Goal: Information Seeking & Learning: Learn about a topic

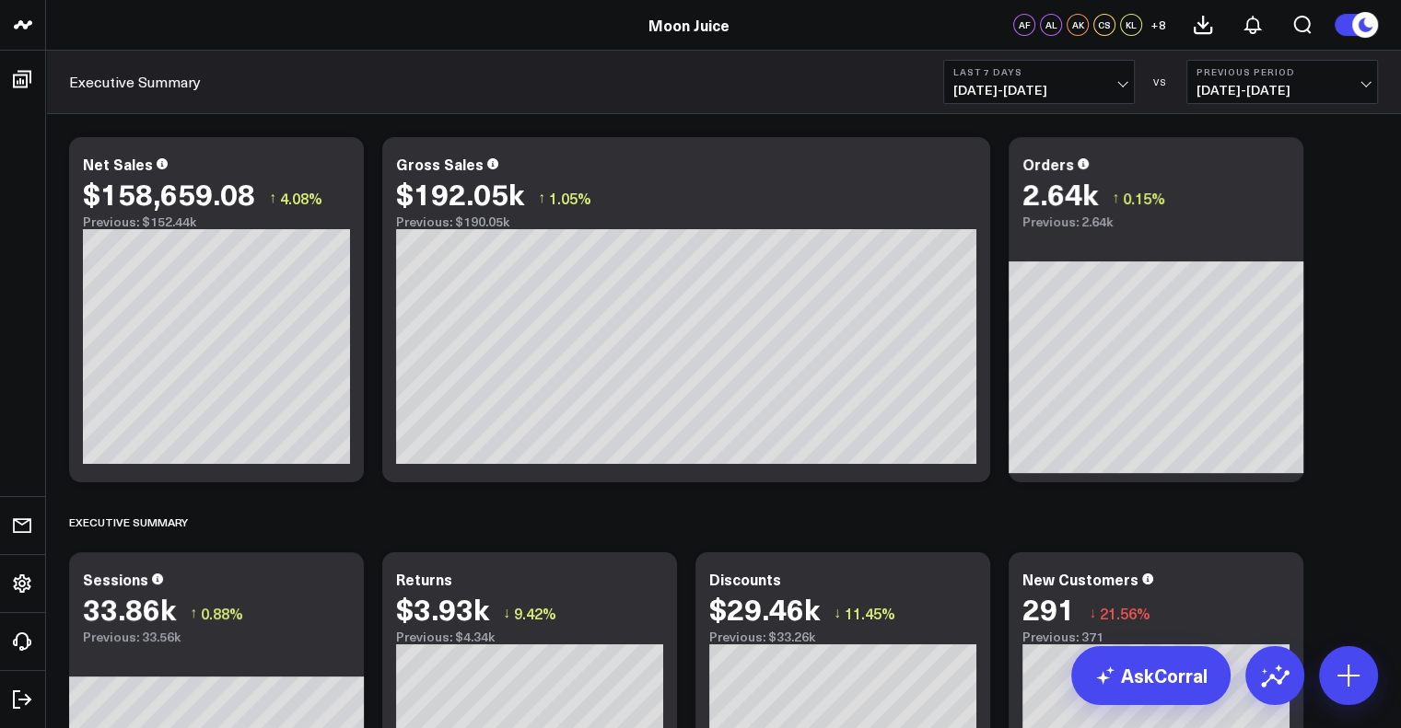
click at [1000, 92] on span "[DATE] - [DATE]" at bounding box center [1038, 90] width 171 height 15
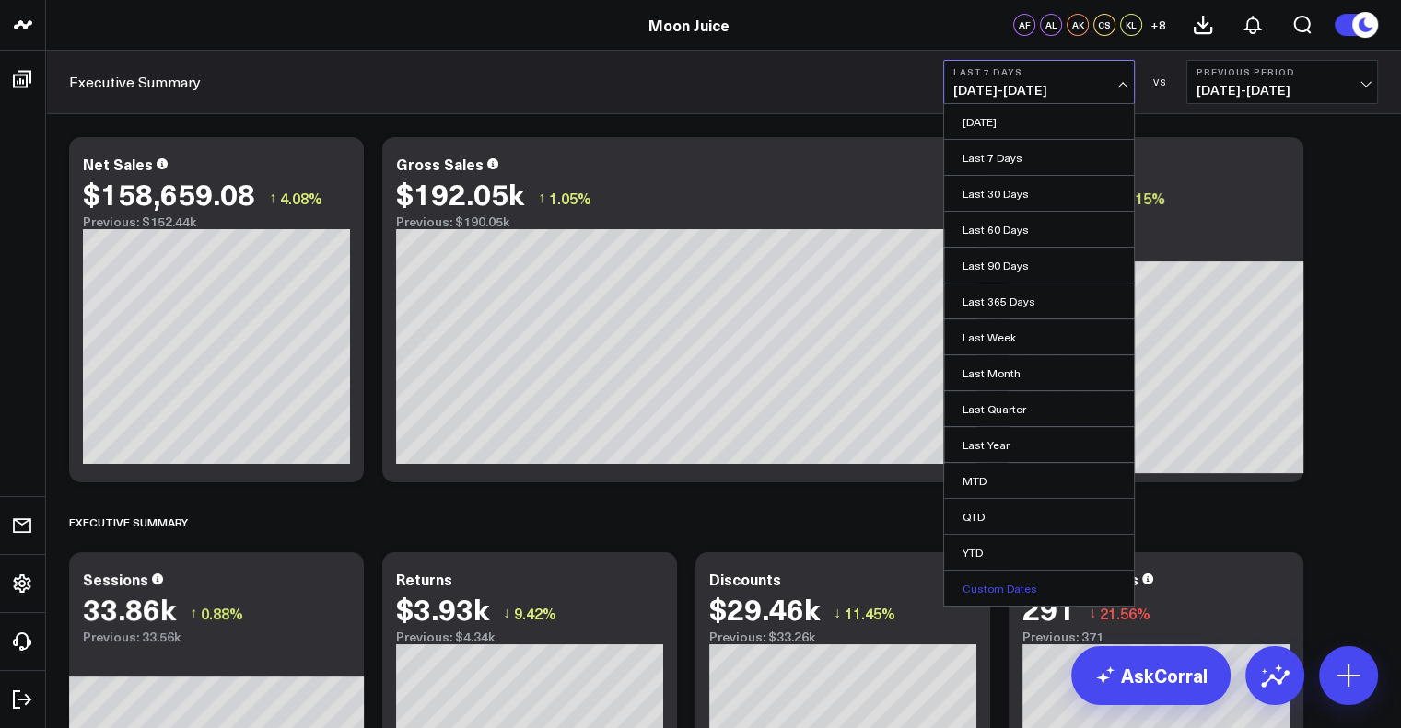
click at [1016, 581] on link "Custom Dates" at bounding box center [1039, 588] width 190 height 35
select select "8"
select select "2025"
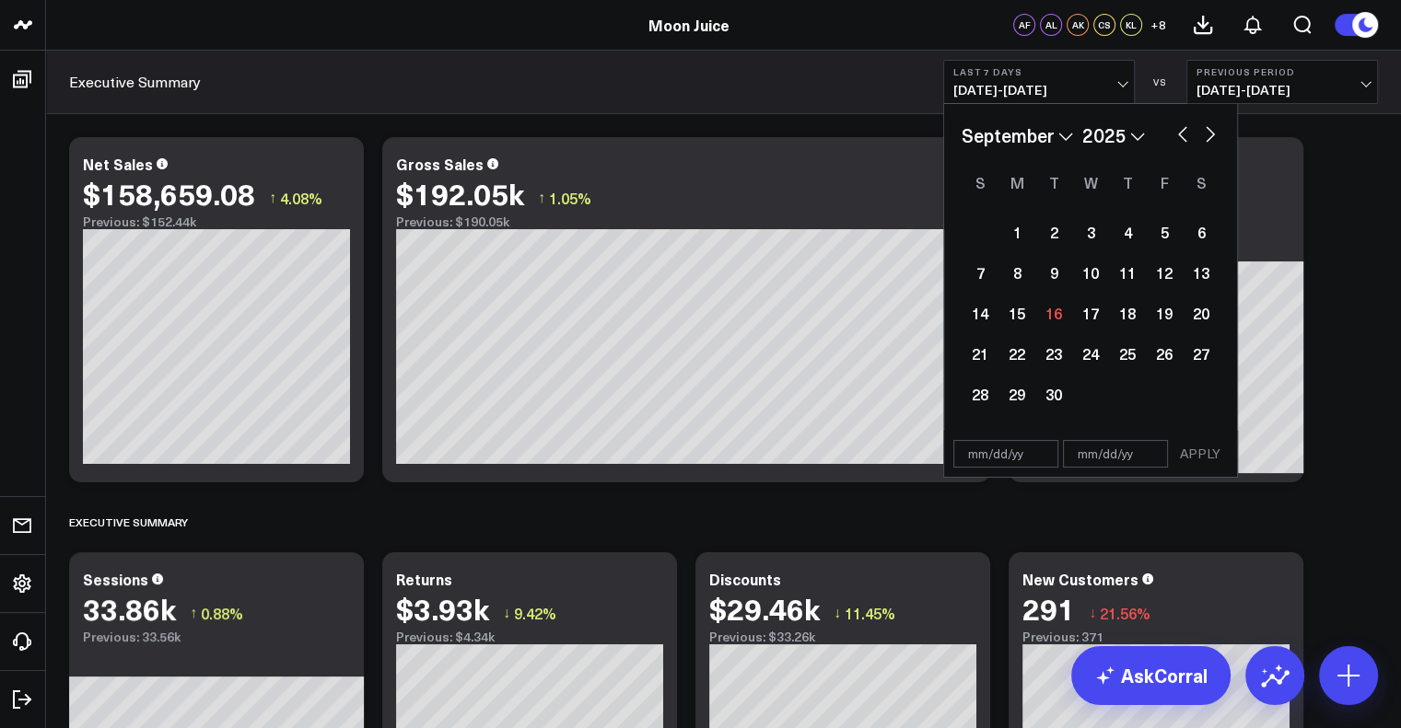
click at [1065, 134] on select "January February March April May June July August September October November De…" at bounding box center [1016, 136] width 111 height 28
select select "10"
select select "2025"
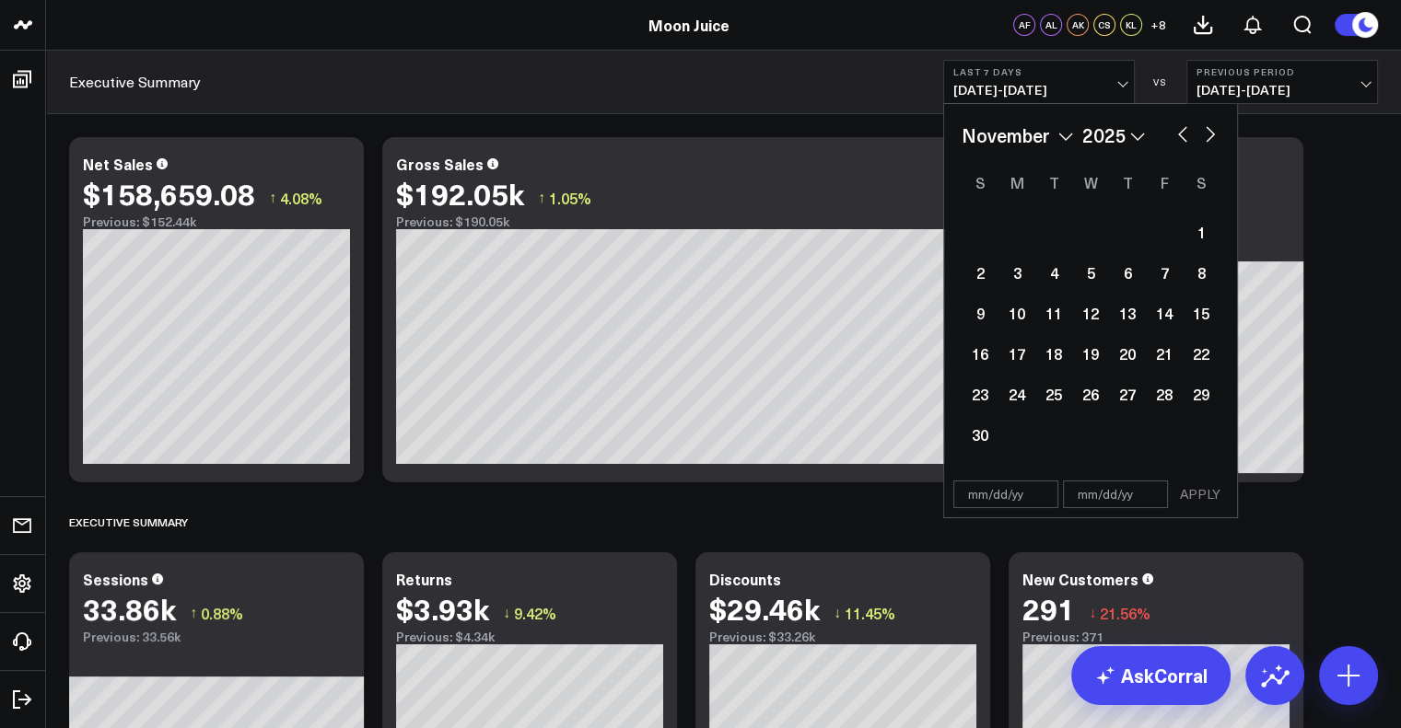
click at [1134, 131] on select "2026 2025 2024 2023 2022 2021 2020 2019 2018 2017 2016 2015 2014 2013 2012 2011…" at bounding box center [1113, 136] width 63 height 28
select select "10"
select select "2024"
click at [976, 395] on div "24" at bounding box center [979, 394] width 37 height 37
type input "[DATE]"
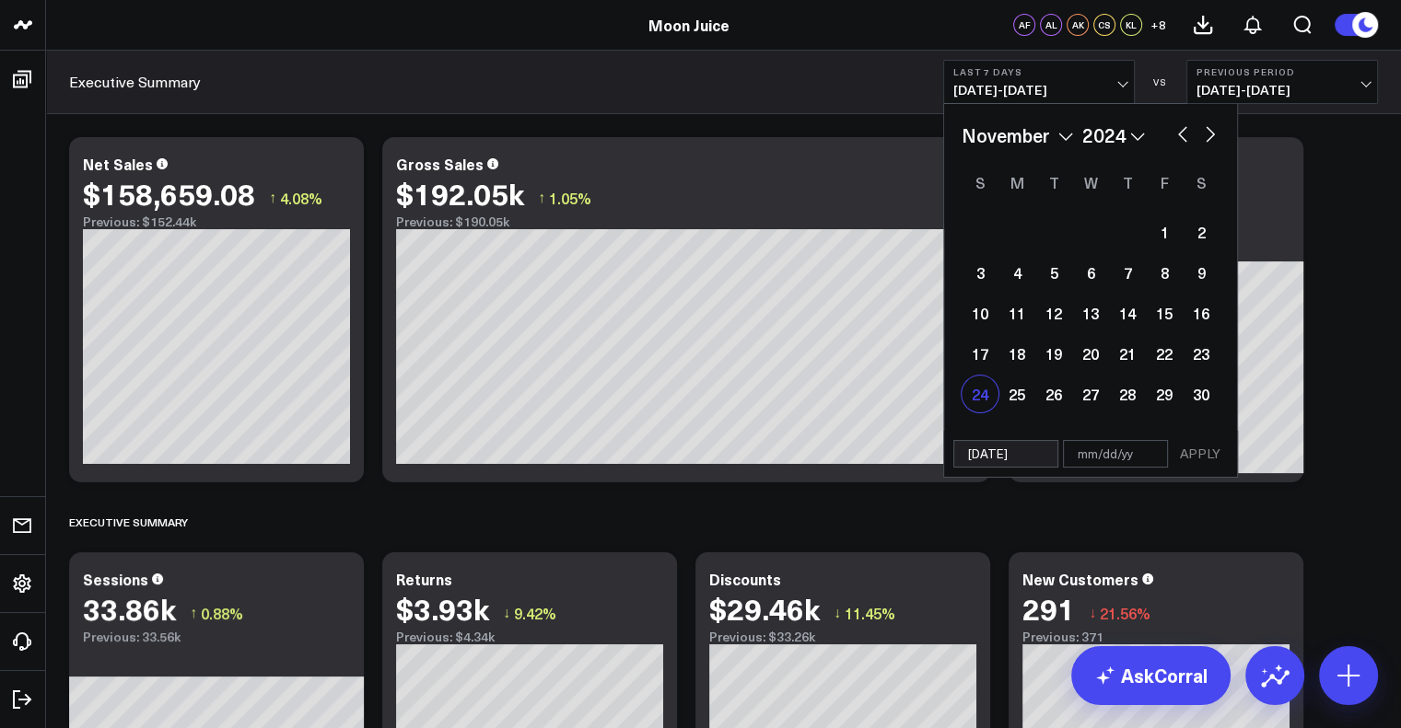
select select "10"
select select "2024"
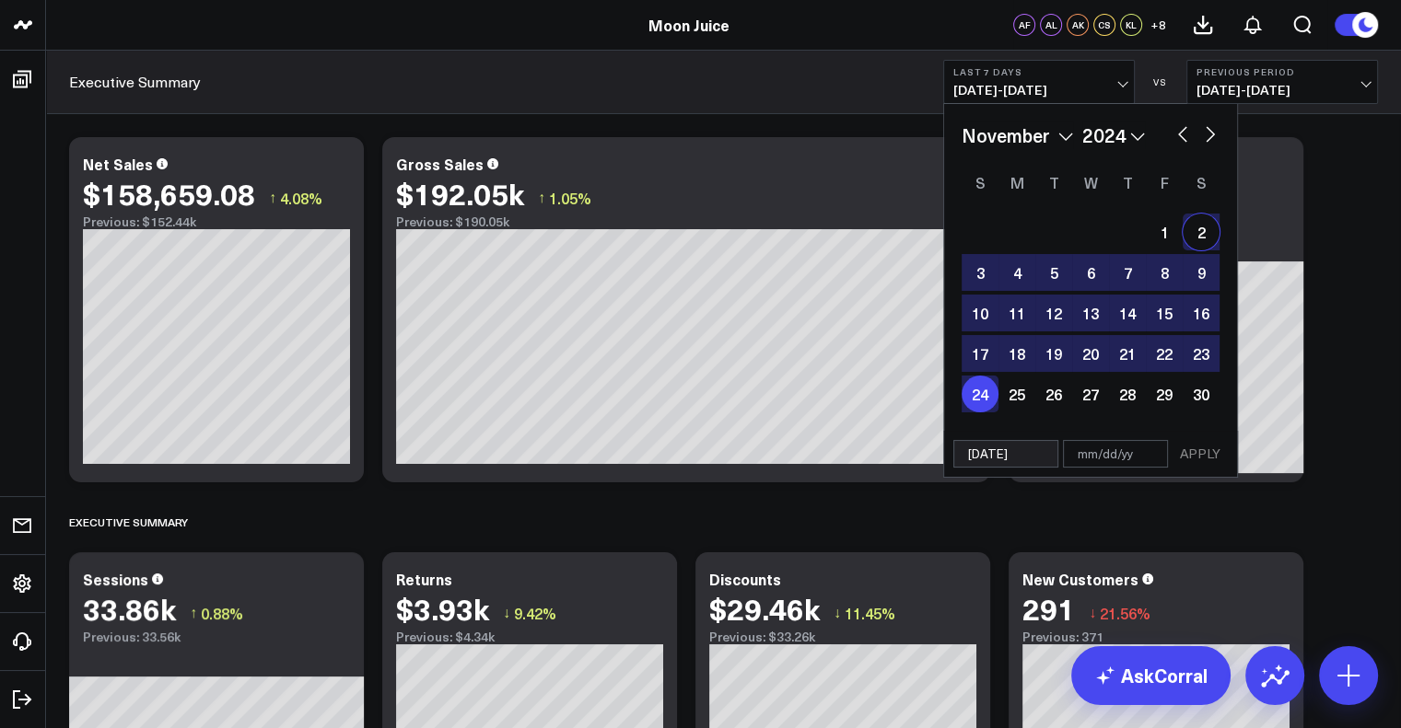
click at [1211, 133] on button "button" at bounding box center [1210, 133] width 18 height 22
select select "11"
select select "2024"
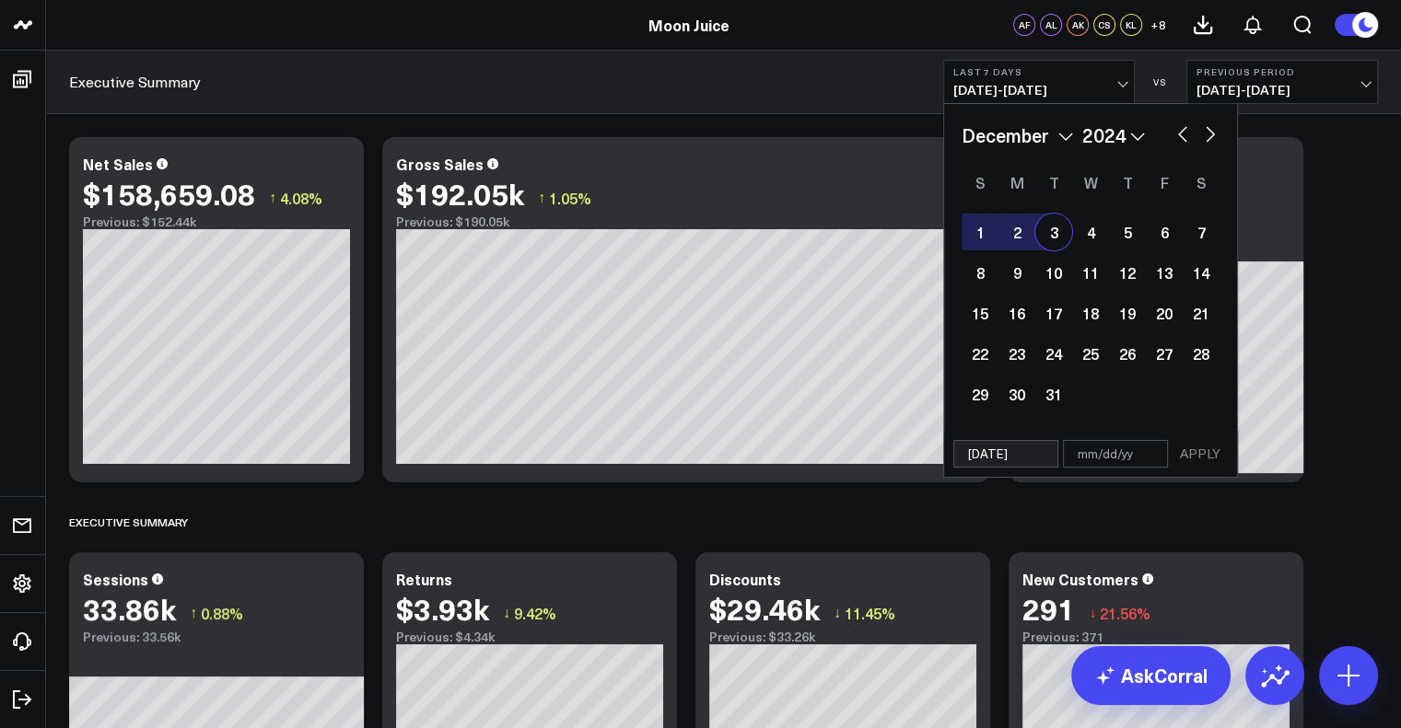
click at [1056, 234] on div "3" at bounding box center [1053, 232] width 37 height 37
type input "[DATE]"
select select "11"
select select "2024"
click at [1020, 83] on span "[DATE] - [DATE]" at bounding box center [1038, 90] width 171 height 15
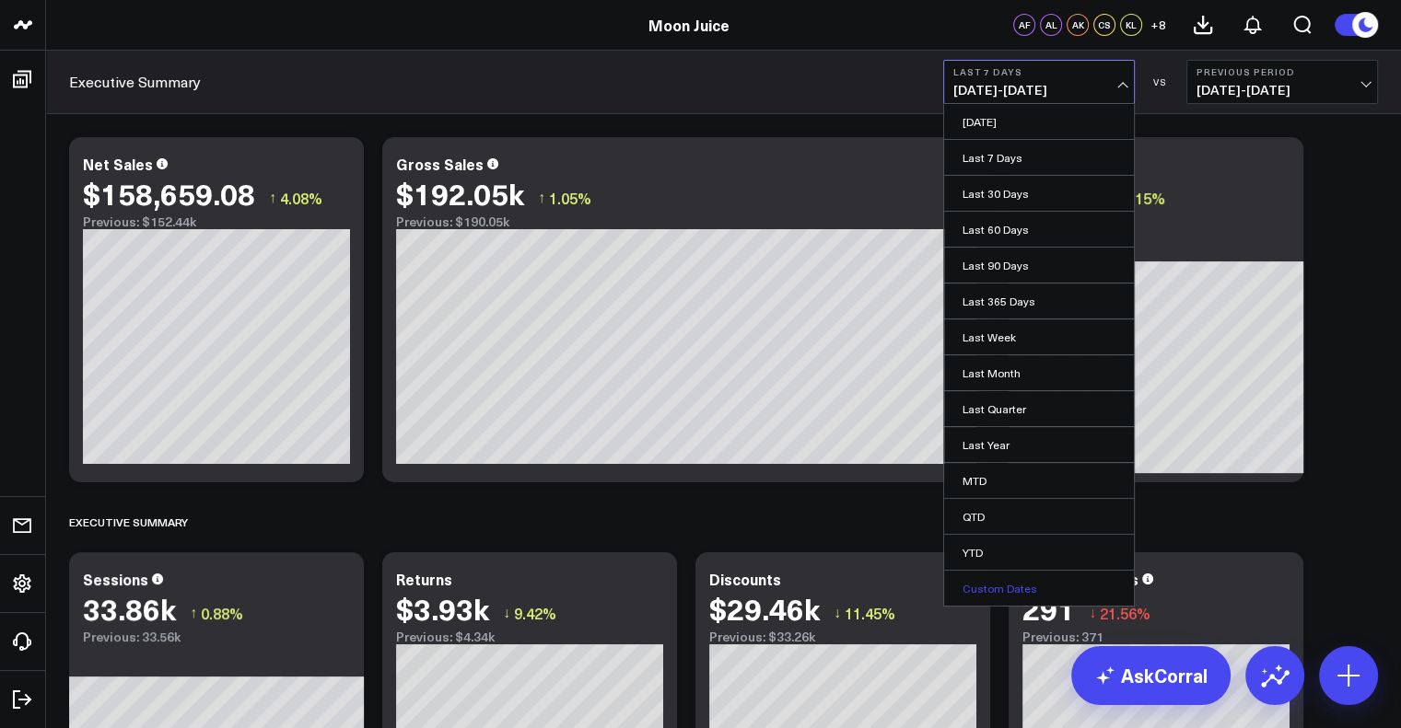
click at [989, 593] on link "Custom Dates" at bounding box center [1039, 588] width 190 height 35
select select "8"
select select "2025"
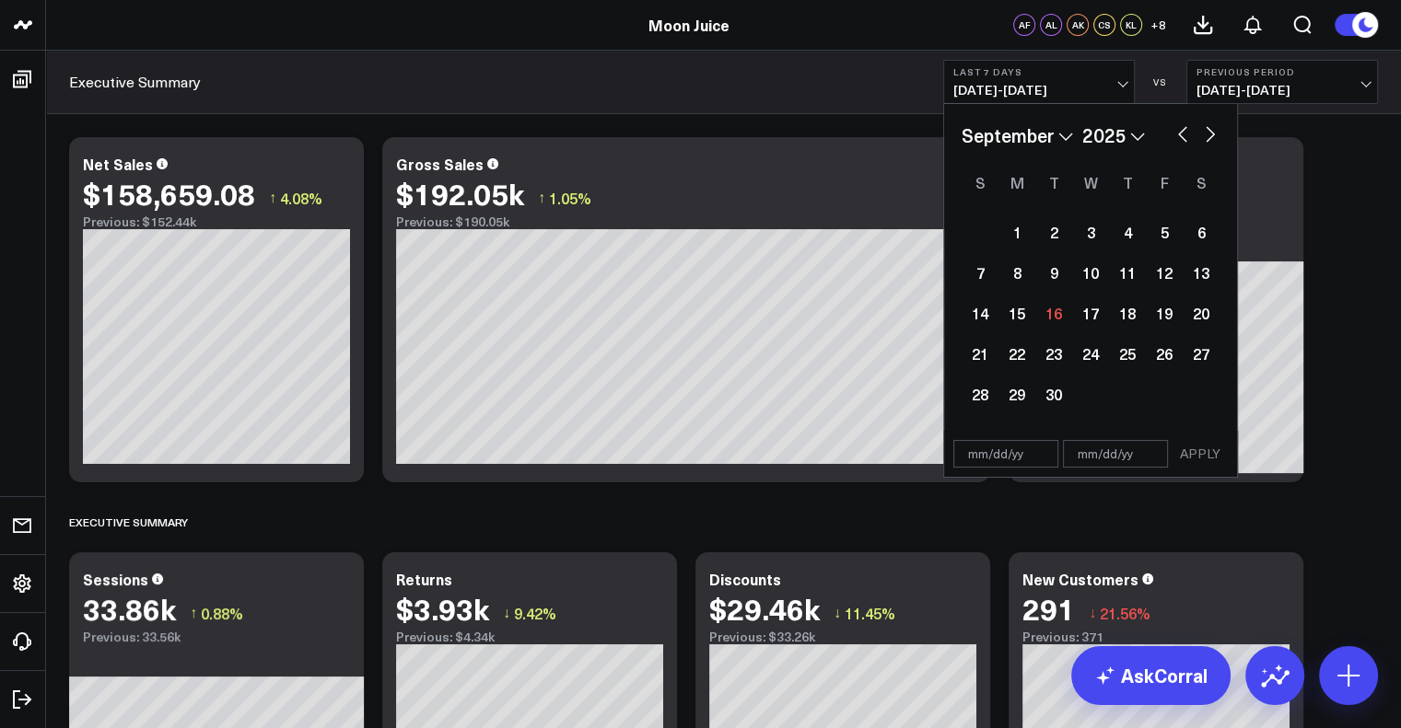
click at [1112, 134] on select "2026 2025 2024 2023 2022 2021 2020 2019 2018 2017 2016 2015 2014 2013 2012 2011…" at bounding box center [1113, 136] width 63 height 28
select select "8"
select select "2024"
click at [1063, 349] on div "24" at bounding box center [1053, 353] width 37 height 37
type input "[DATE]"
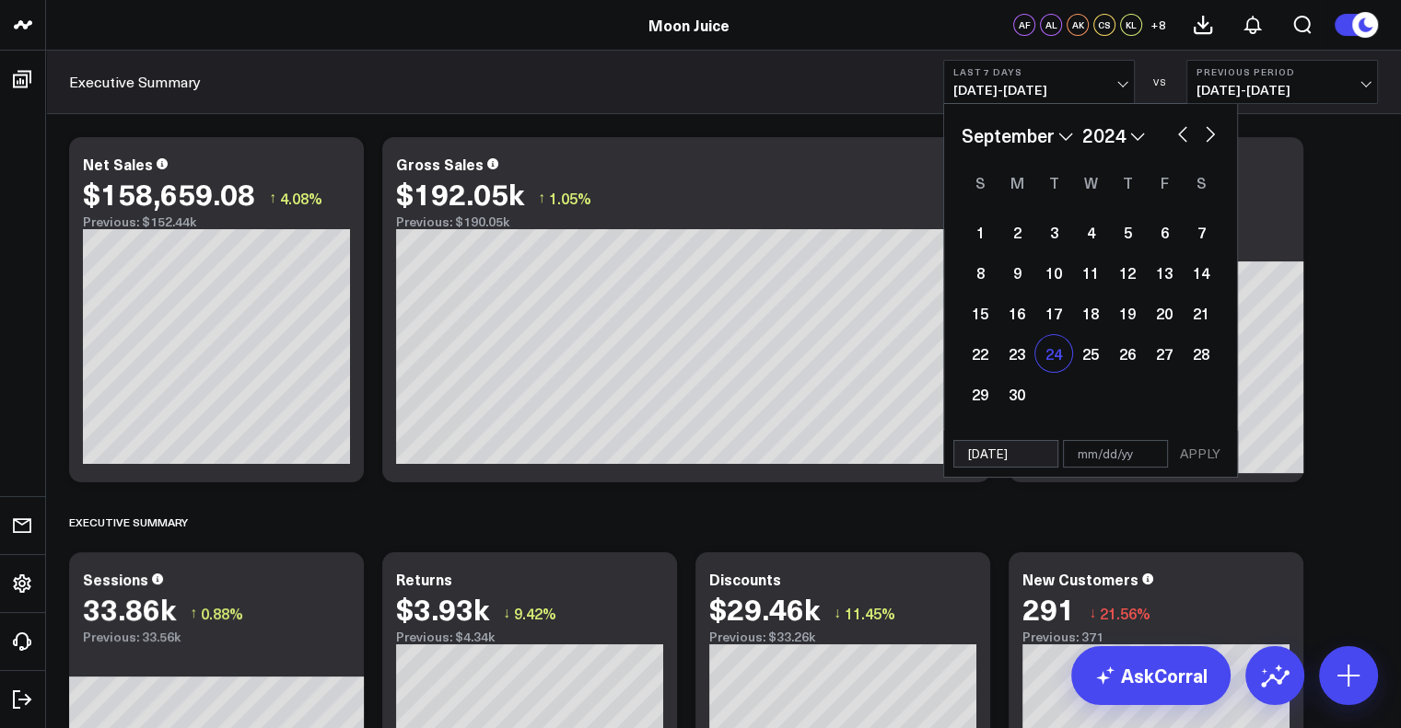
select select "8"
select select "2024"
click at [1110, 449] on input "text" at bounding box center [1115, 454] width 105 height 28
select select "8"
select select "2024"
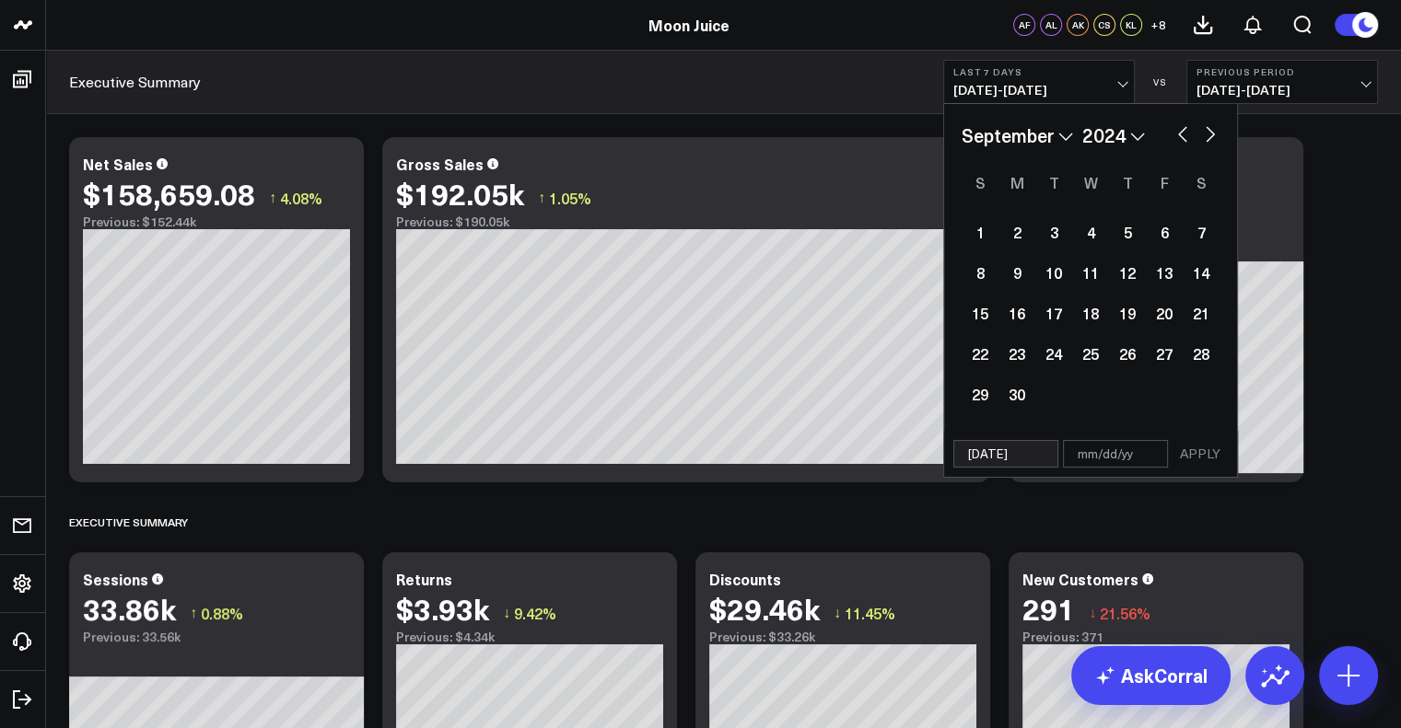
click at [1202, 143] on button "button" at bounding box center [1210, 133] width 18 height 22
select select "9"
select select "2024"
drag, startPoint x: 1204, startPoint y: 137, endPoint x: 1212, endPoint y: 126, distance: 13.8
click at [1212, 126] on button "button" at bounding box center [1210, 133] width 18 height 22
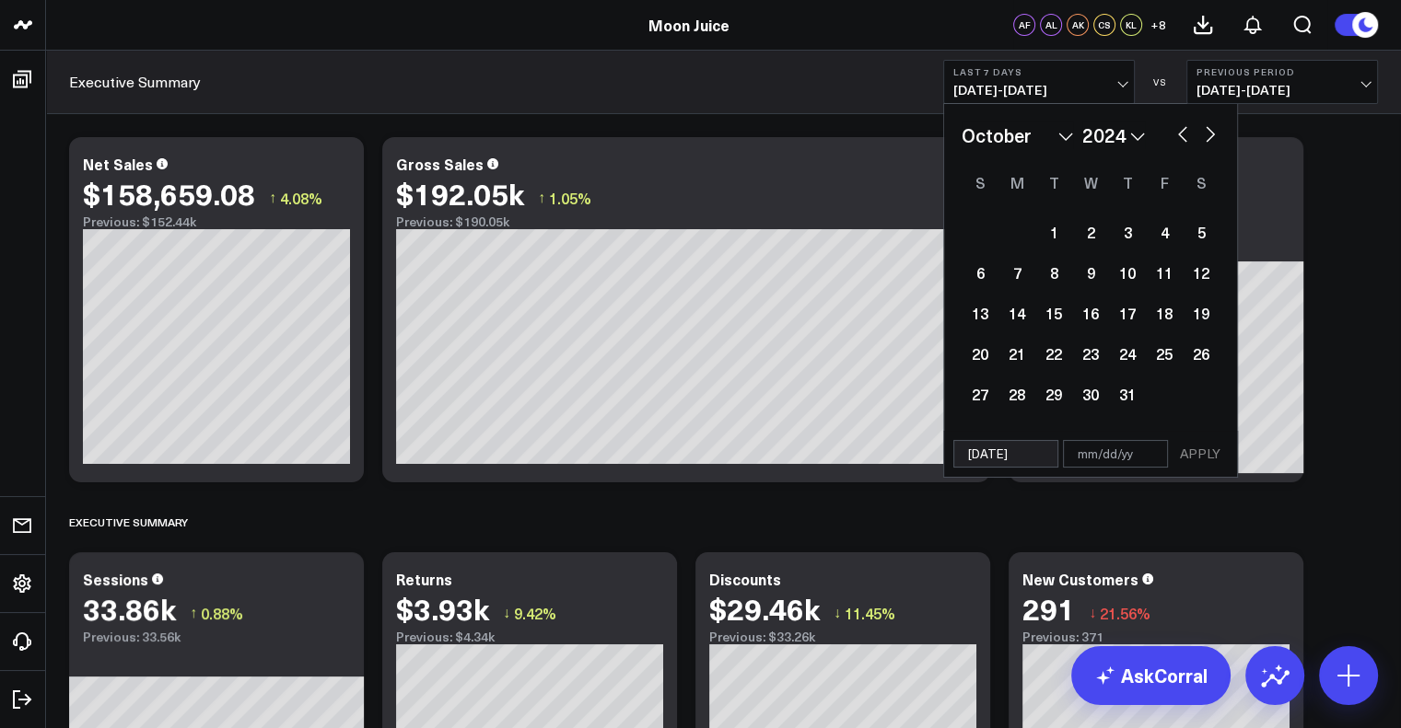
select select "10"
select select "2024"
click at [988, 451] on input "[DATE]" at bounding box center [1005, 454] width 105 height 28
select select "10"
select select "2024"
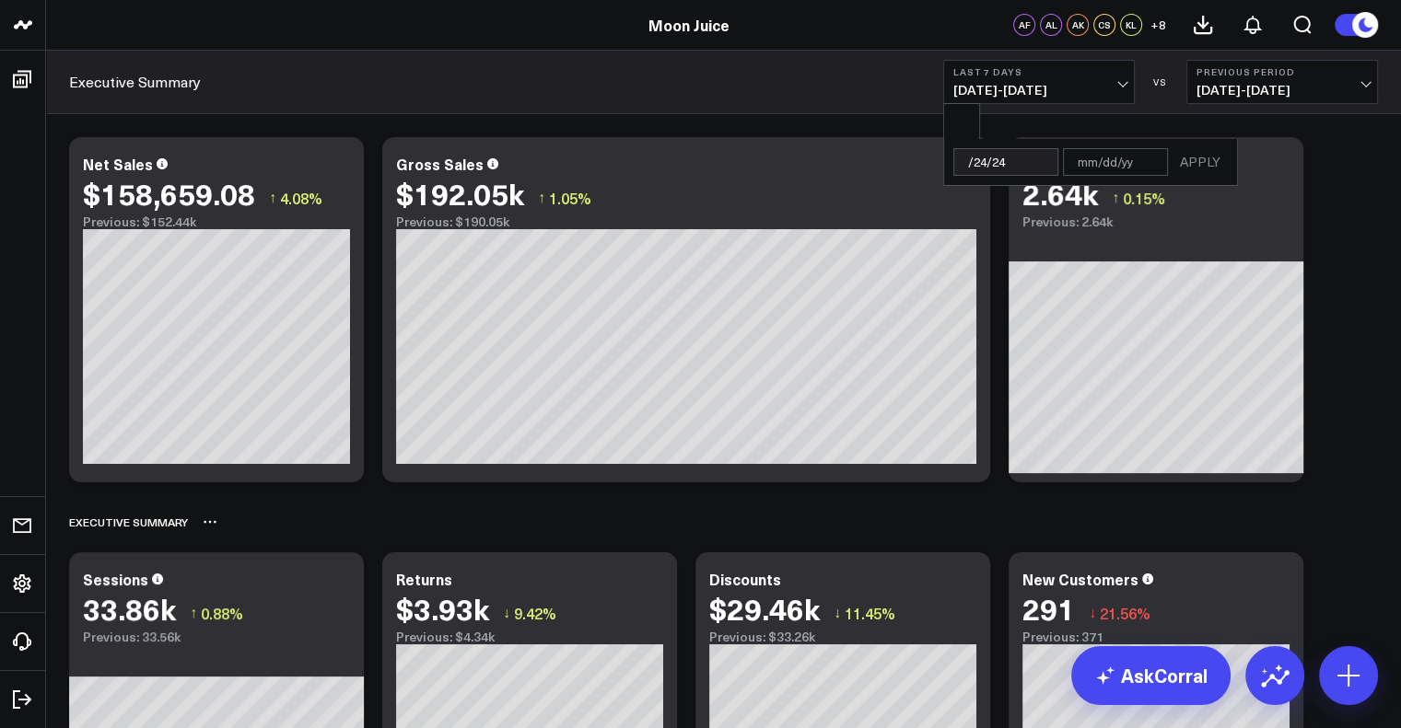
type input "[DATE]"
select select "2024"
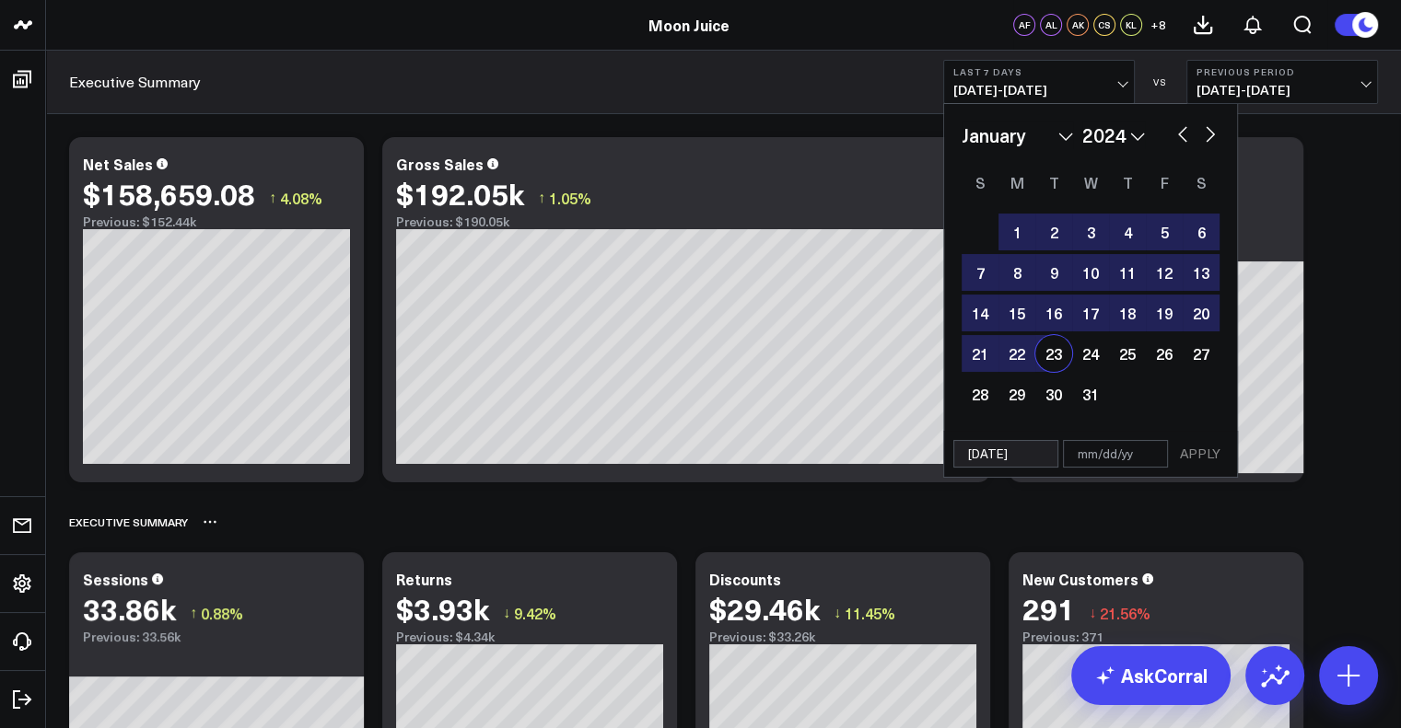
type input "[DATE]"
select select "10"
select select "2024"
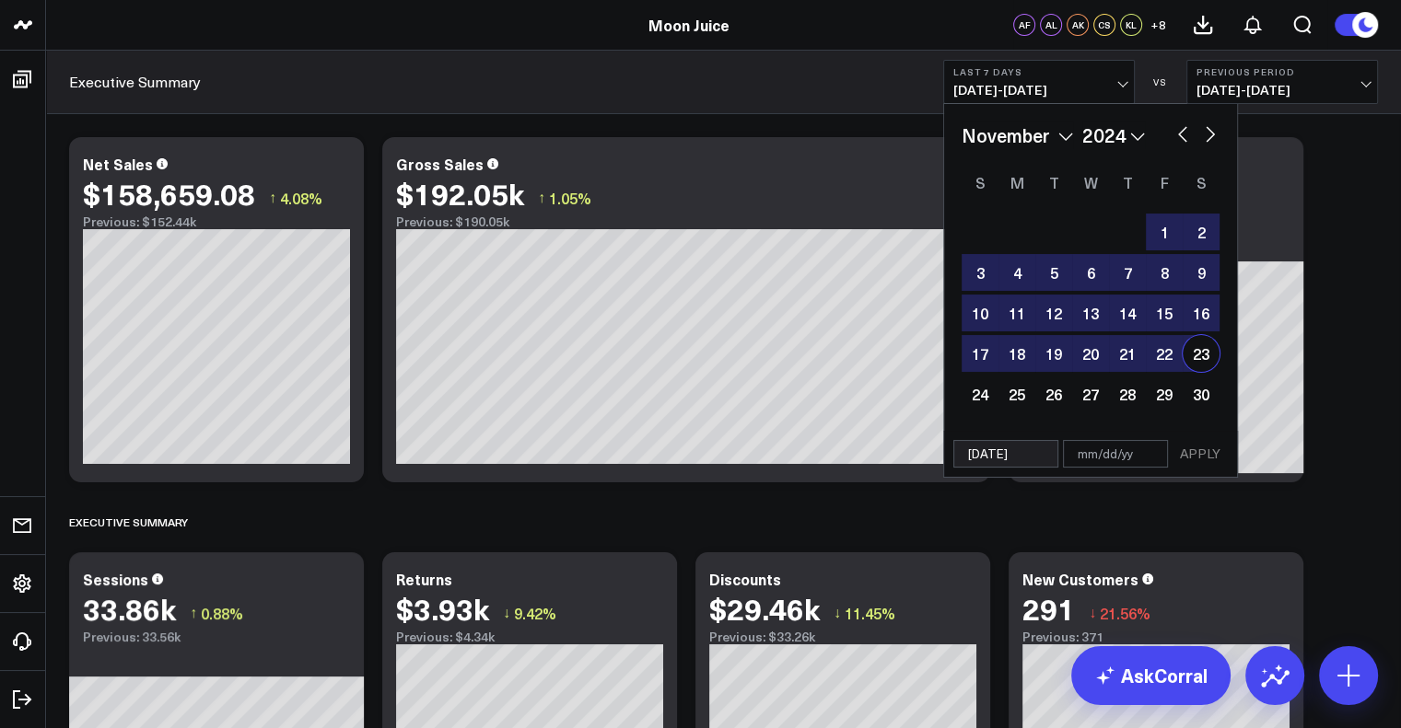
type input "[DATE]"
click at [1107, 450] on input "text" at bounding box center [1115, 454] width 105 height 28
select select "10"
select select "2024"
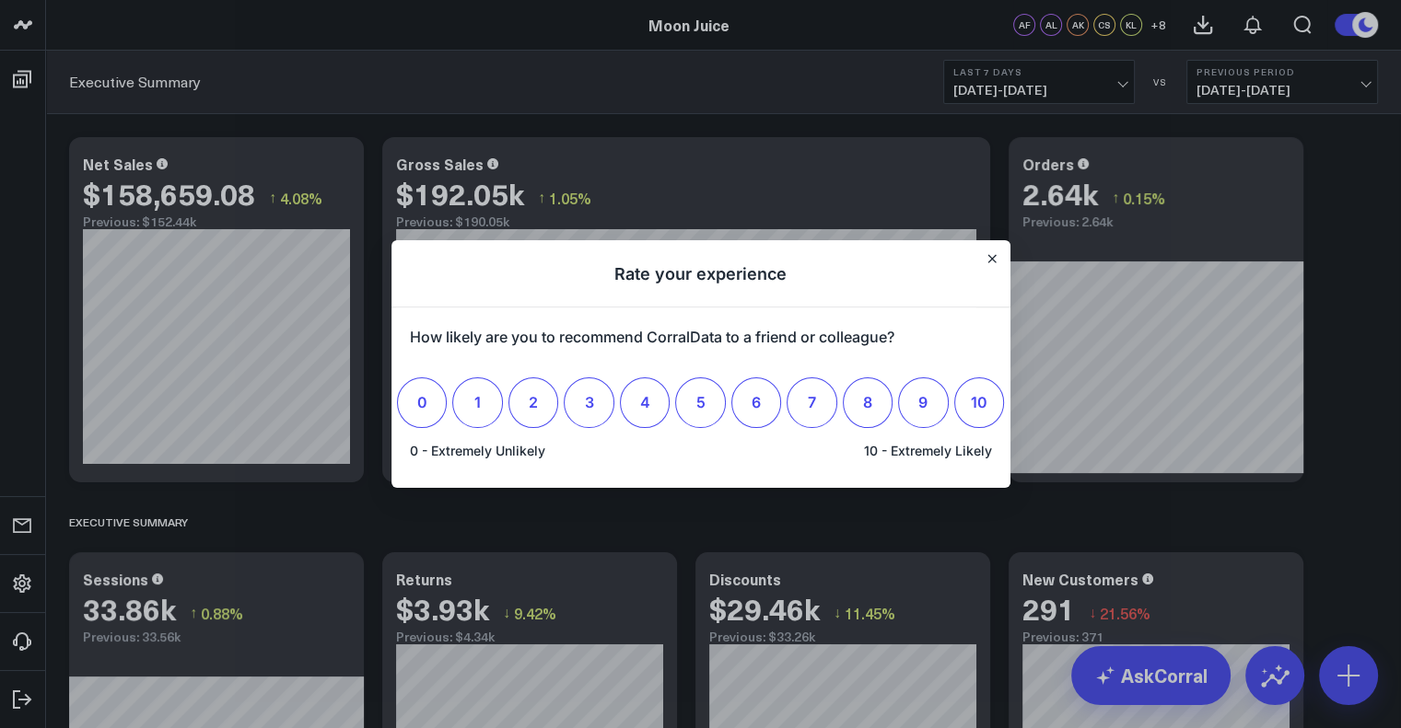
drag, startPoint x: 974, startPoint y: 388, endPoint x: 1072, endPoint y: 353, distance: 103.7
click at [1072, 353] on div "Rate your experience How likely are you to recommend CorralData to a friend or …" at bounding box center [700, 364] width 1401 height 728
click at [993, 269] on h1 "Rate your experience" at bounding box center [700, 273] width 619 height 67
drag, startPoint x: 991, startPoint y: 262, endPoint x: 984, endPoint y: 80, distance: 181.5
click at [984, 80] on div at bounding box center [700, 364] width 1401 height 728
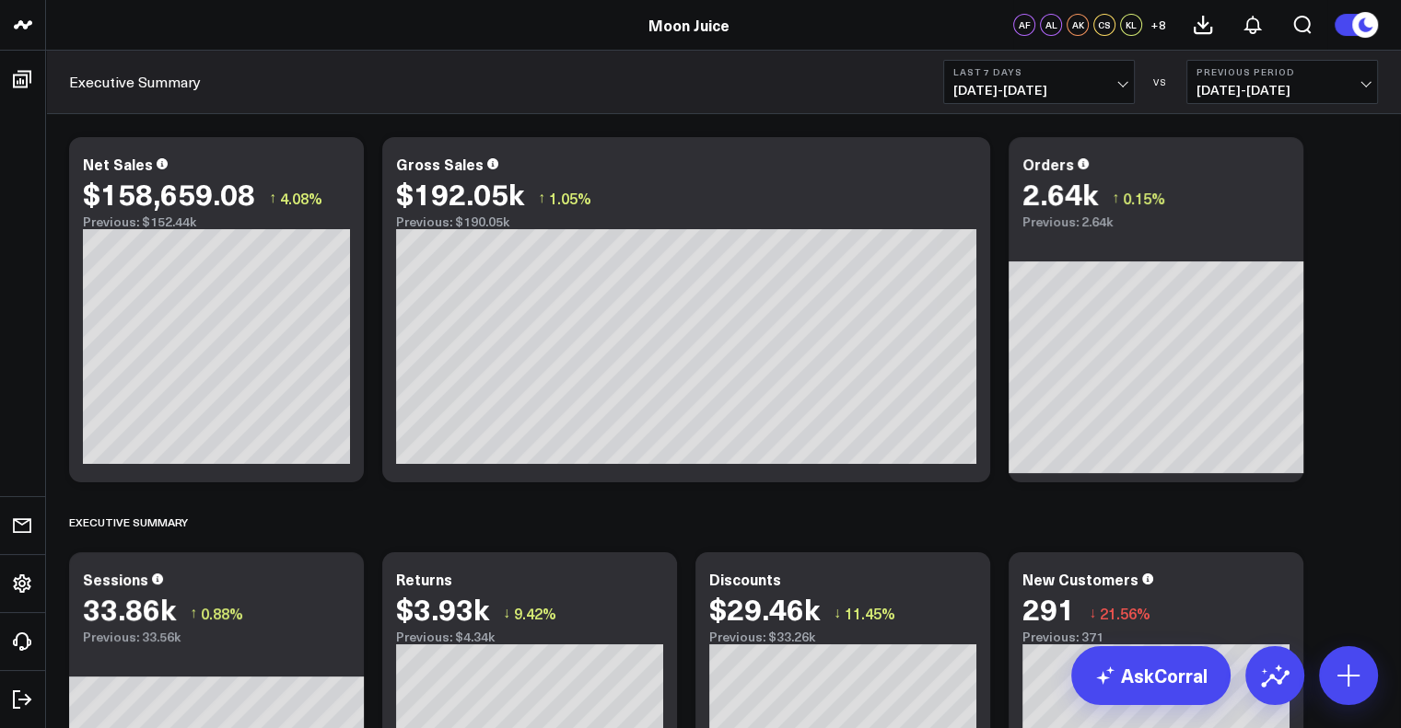
click at [1013, 84] on span "[DATE] - [DATE]" at bounding box center [1038, 90] width 171 height 15
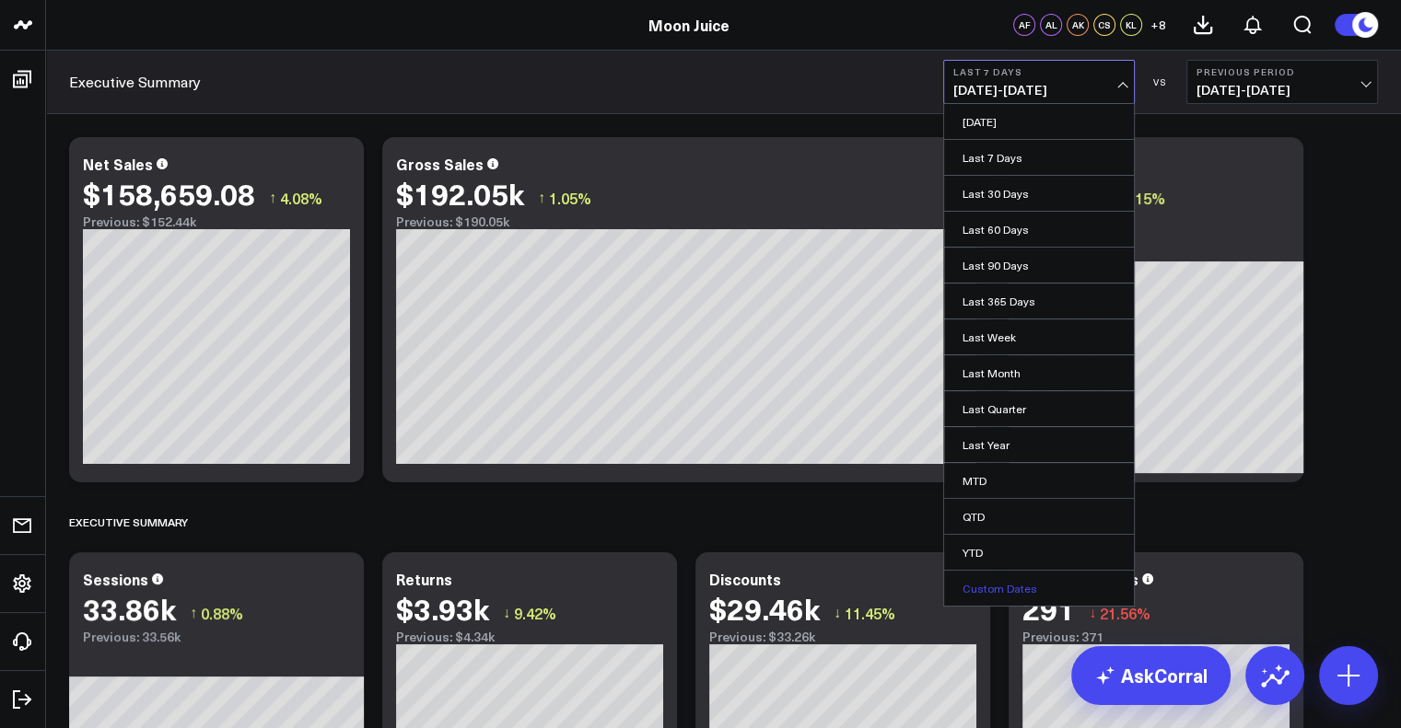
click at [1018, 592] on link "Custom Dates" at bounding box center [1039, 588] width 190 height 35
select select "8"
select select "2025"
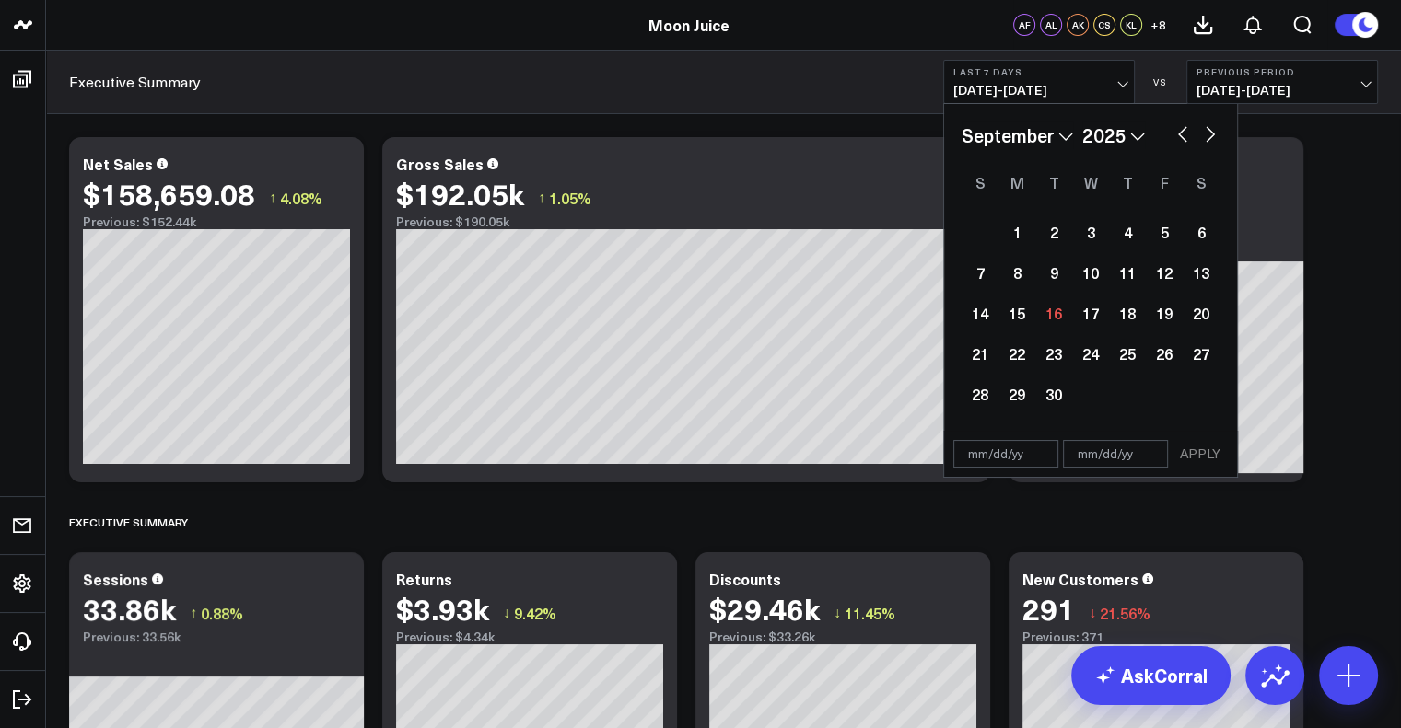
click at [1002, 460] on input "text" at bounding box center [1005, 454] width 105 height 28
select select "8"
select select "2025"
type input "[DATE]"
select select "10"
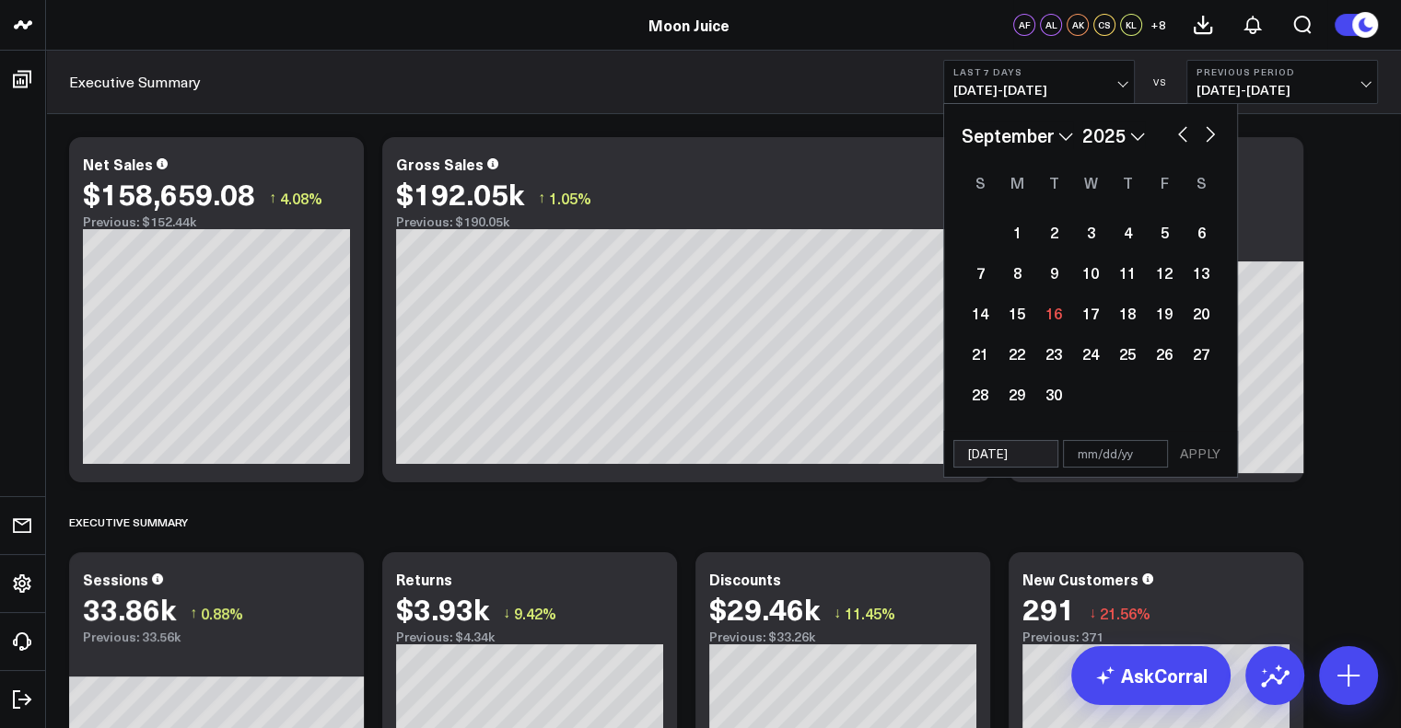
select select "2020"
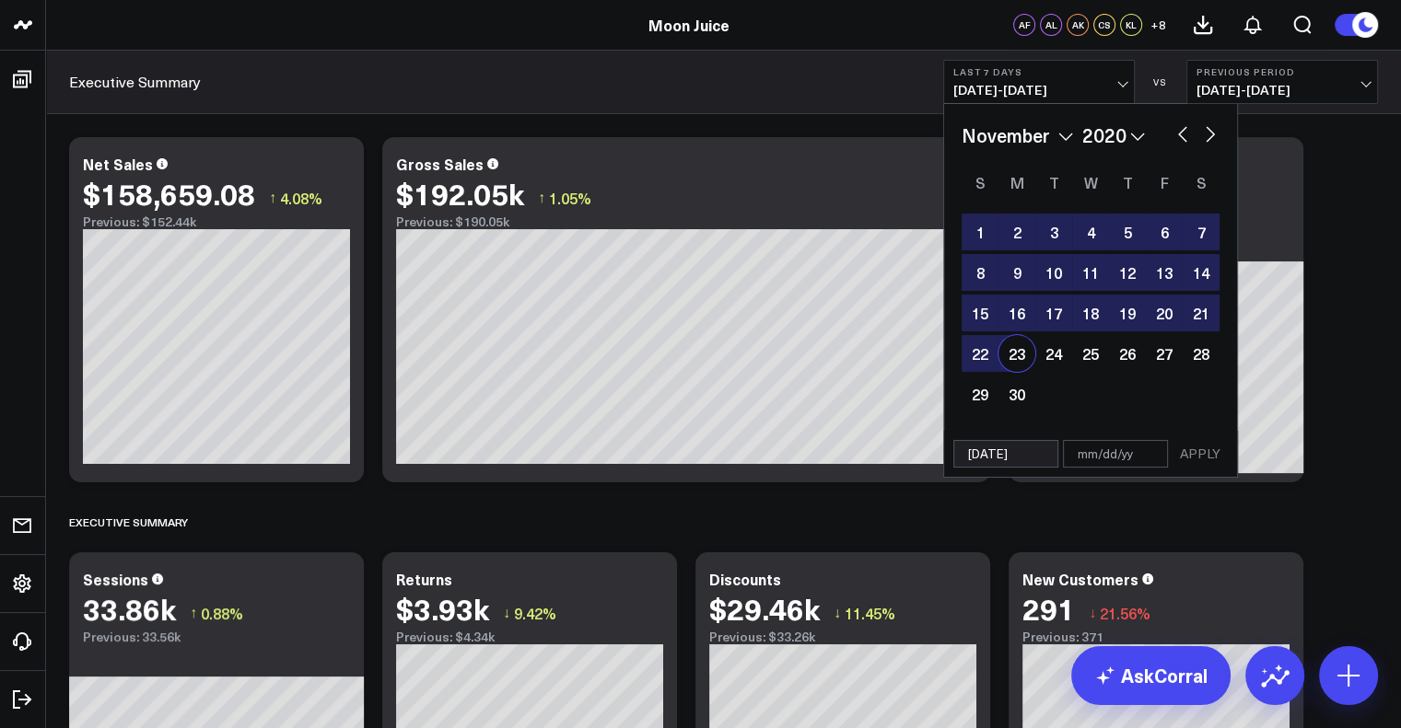
type input "[DATE]"
type input "12"
select select "10"
select select "2020"
type input "12/"
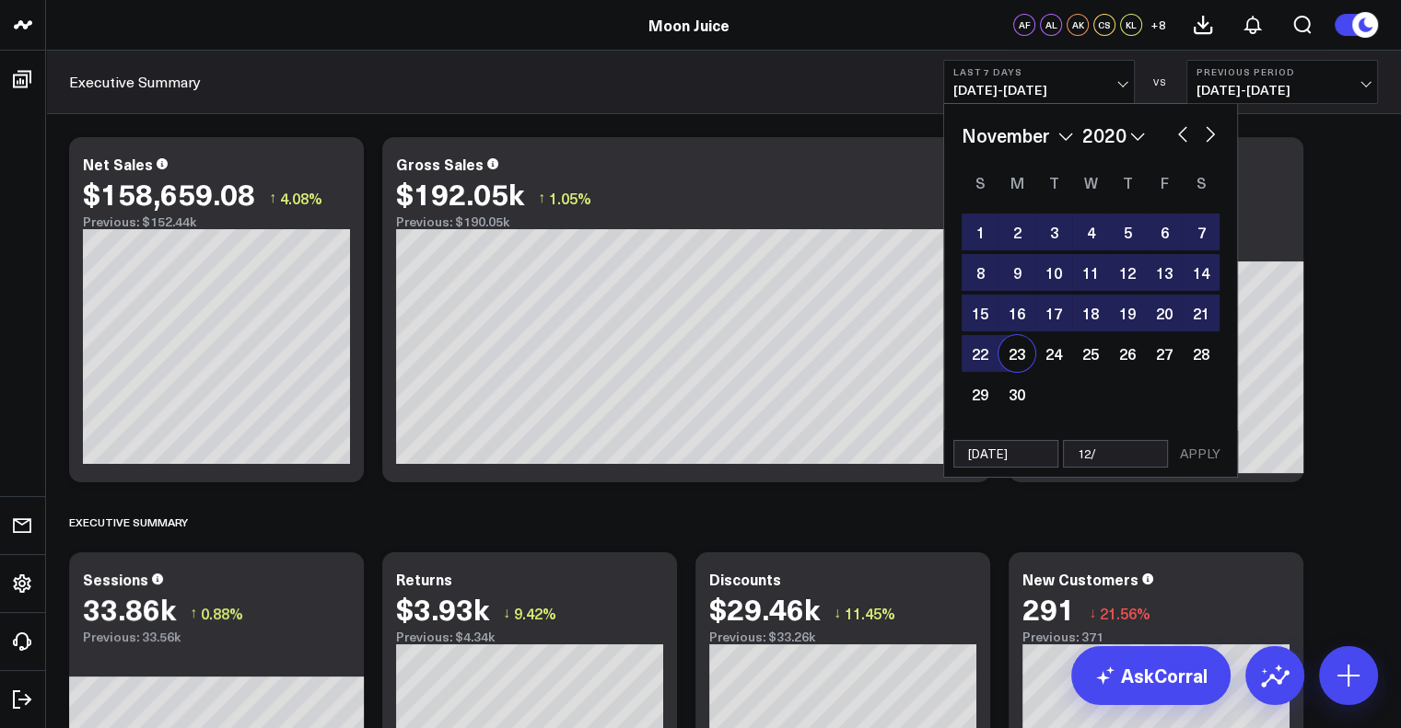
select select "10"
select select "2020"
type input "12/0"
select select "10"
select select "2020"
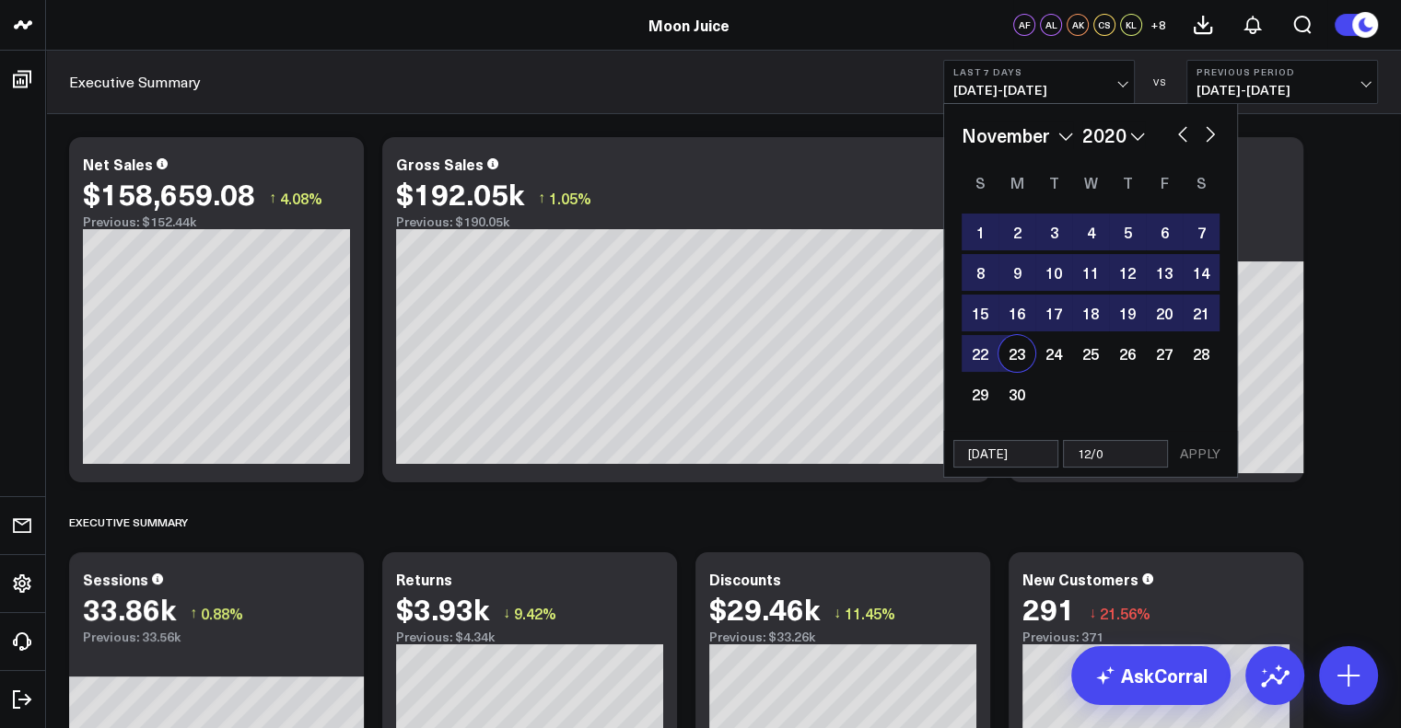
type input "12/03"
select select "10"
select select "2020"
type input "12/03/"
select select "10"
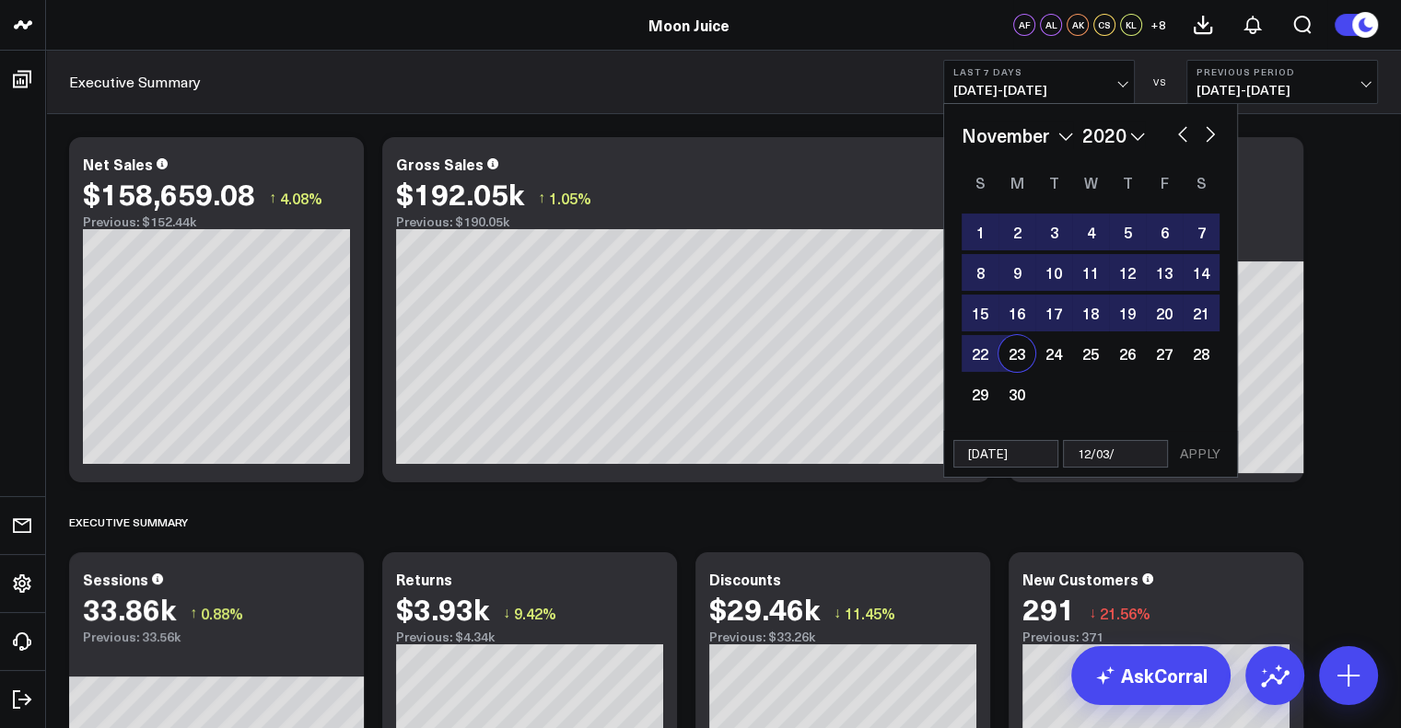
select select "2020"
type input "[DATE]"
select select "10"
select select "2020"
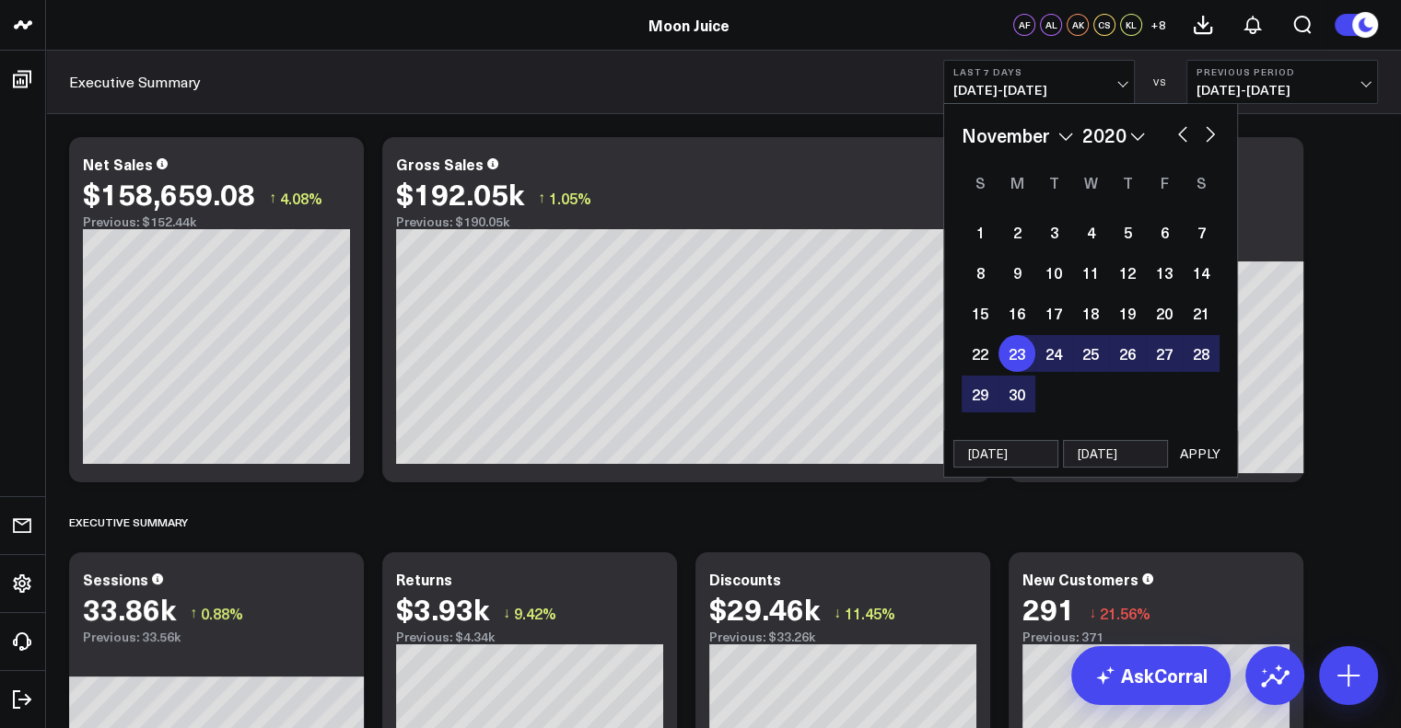
type input "12/03/2"
select select "10"
select select "2020"
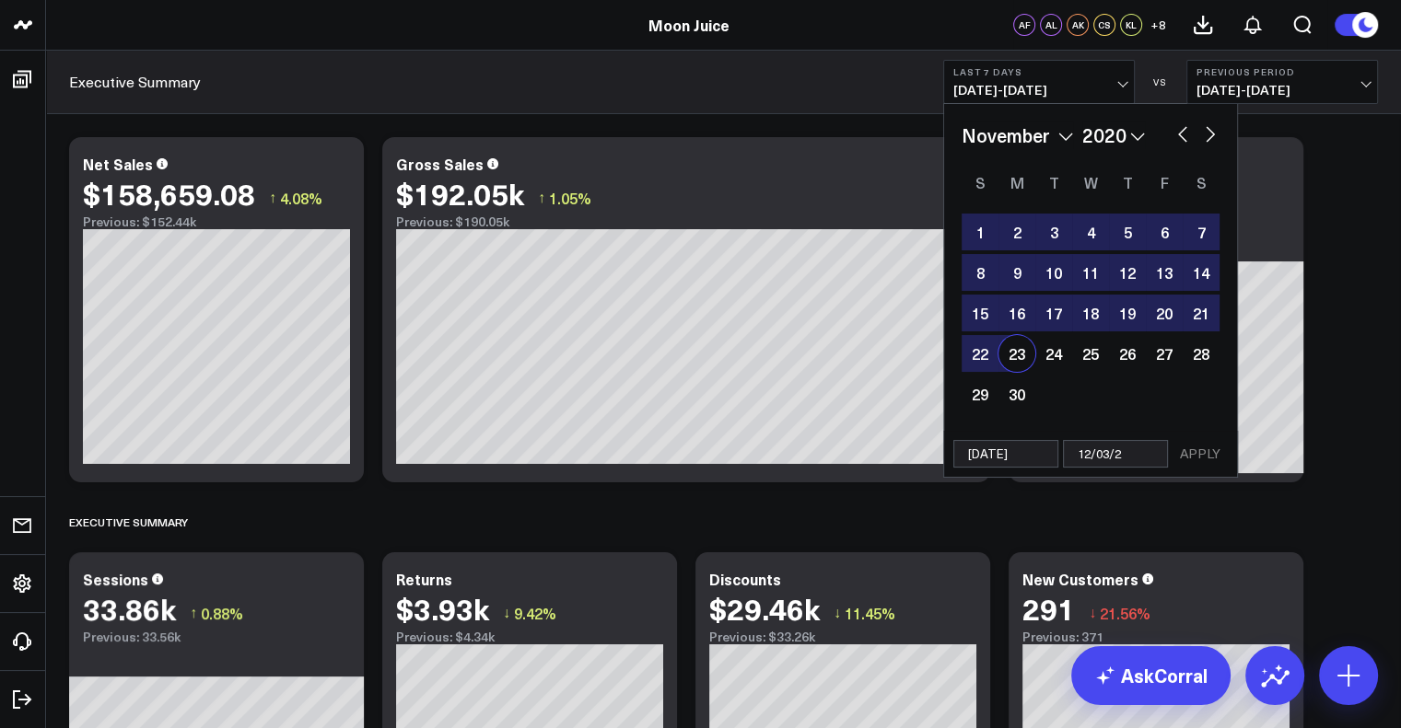
type input "[DATE]"
select select "10"
select select "2020"
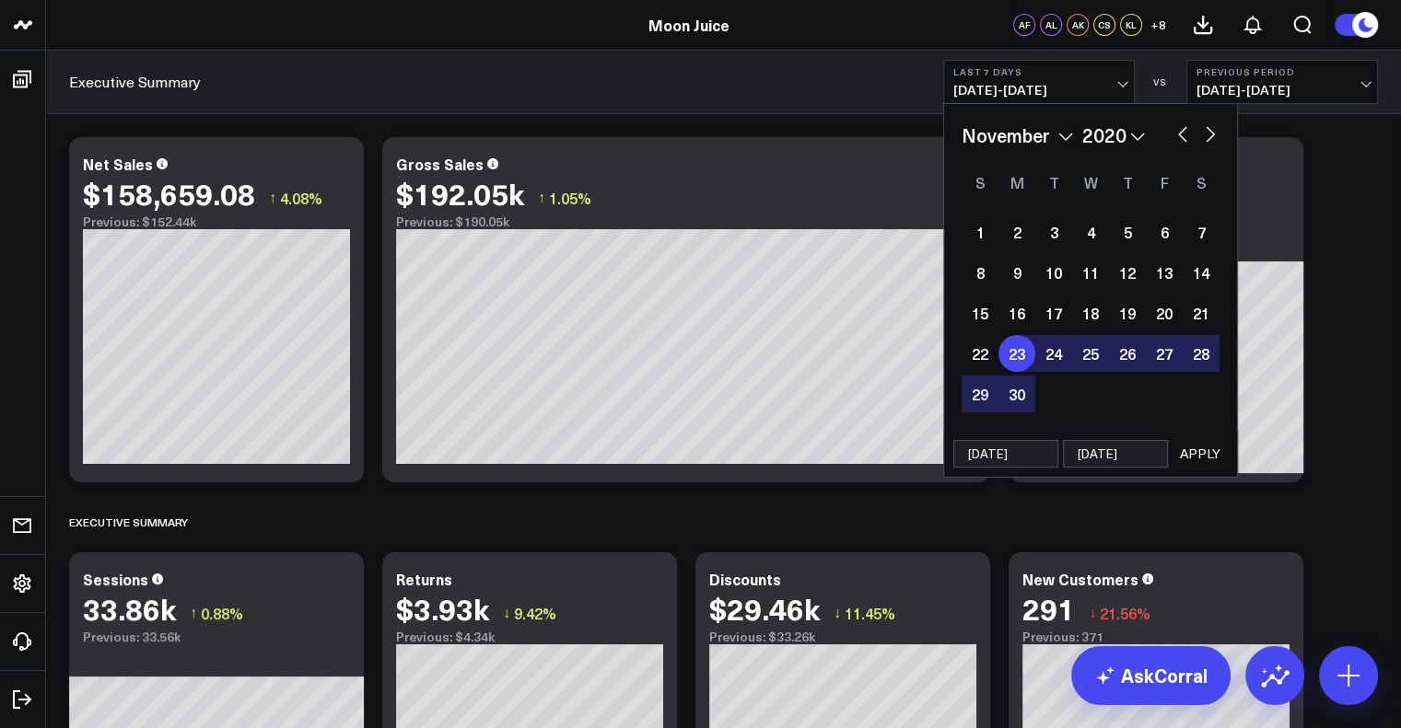
type input "[DATE]"
click at [1020, 452] on input "[DATE]" at bounding box center [1005, 454] width 105 height 28
select select "10"
select select "2020"
type input "[DATE]"
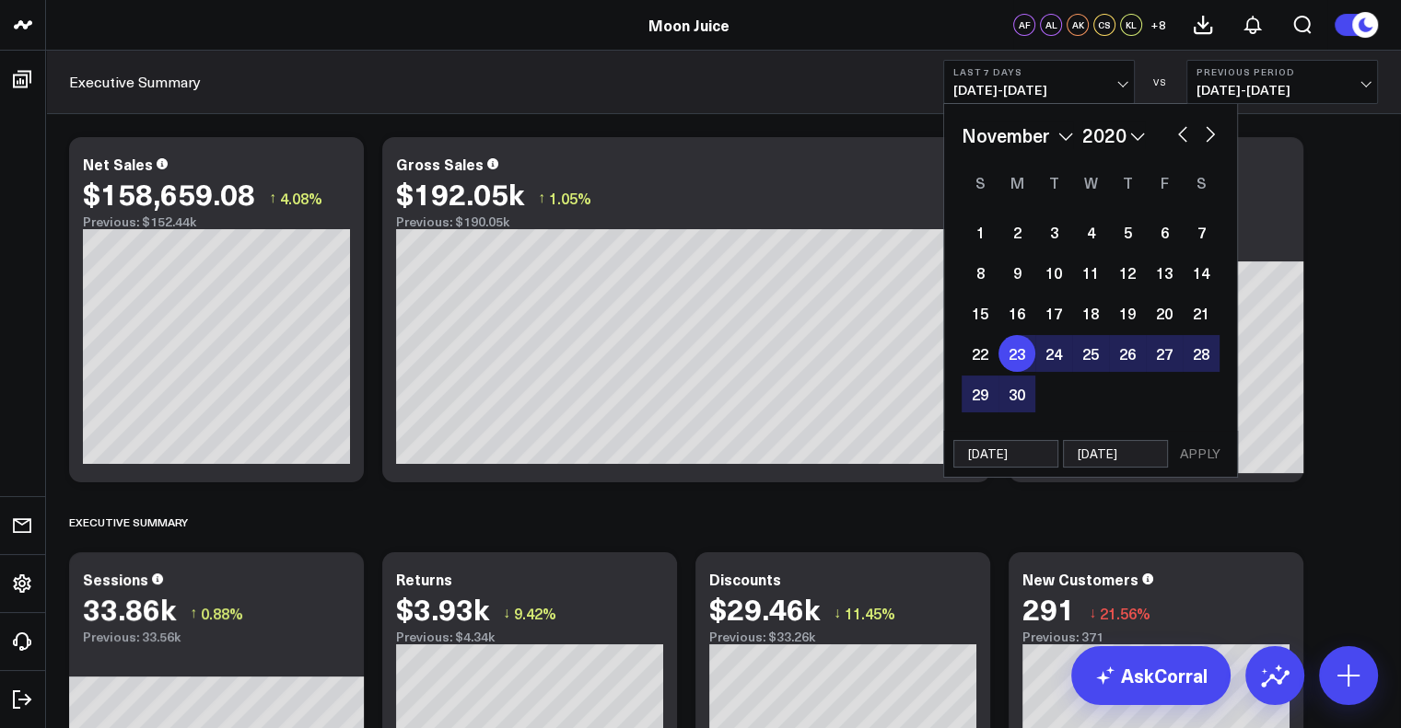
select select "10"
select select "2024"
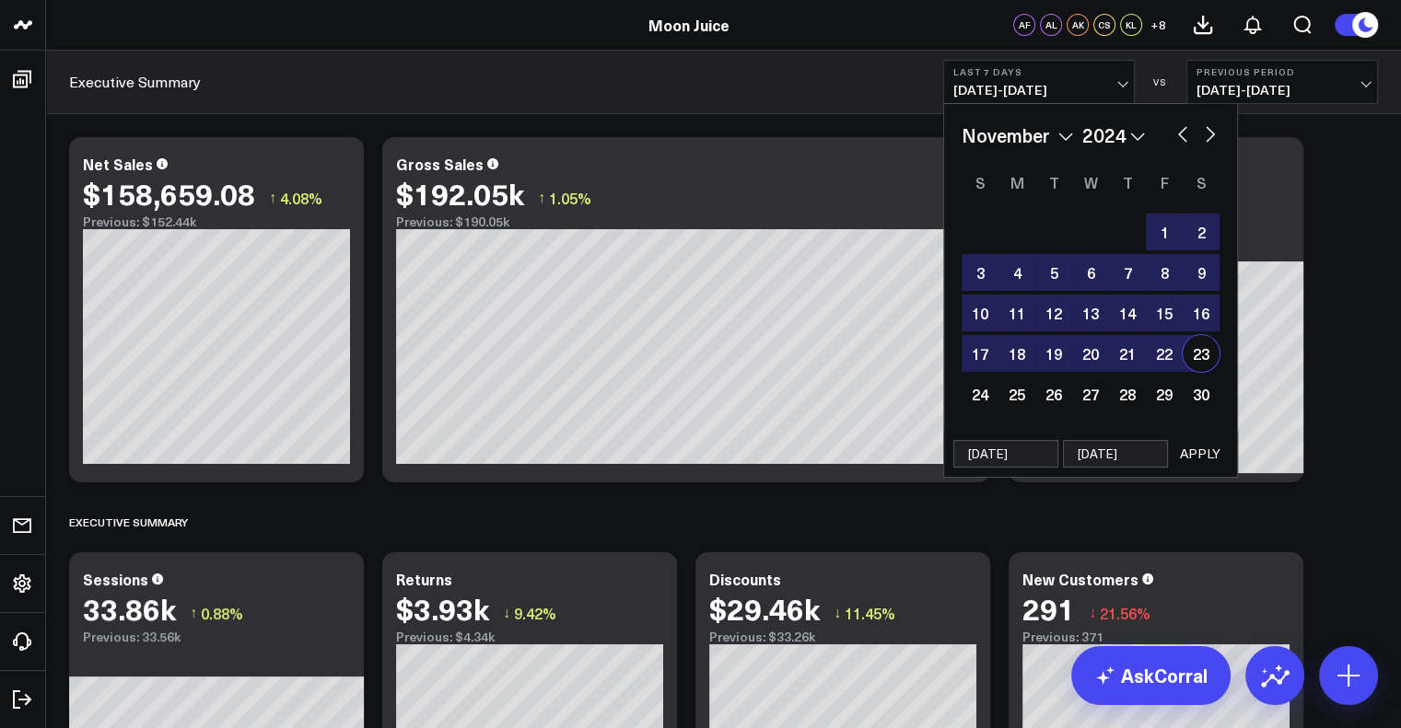
type input "[DATE]"
click at [1149, 453] on input "[DATE]" at bounding box center [1115, 454] width 105 height 28
select select "10"
select select "2024"
type input "12/03/2"
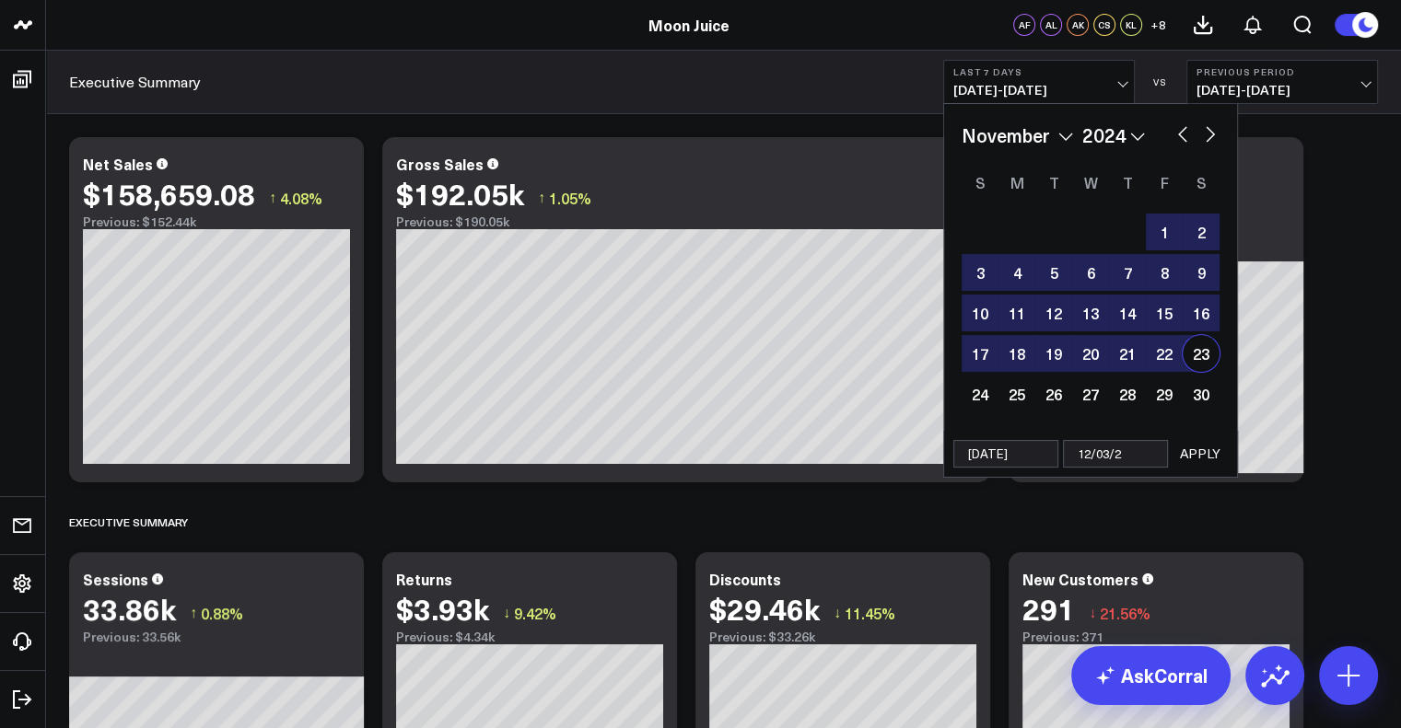
select select "10"
select select "2024"
type input "[DATE]"
select select "10"
select select "2024"
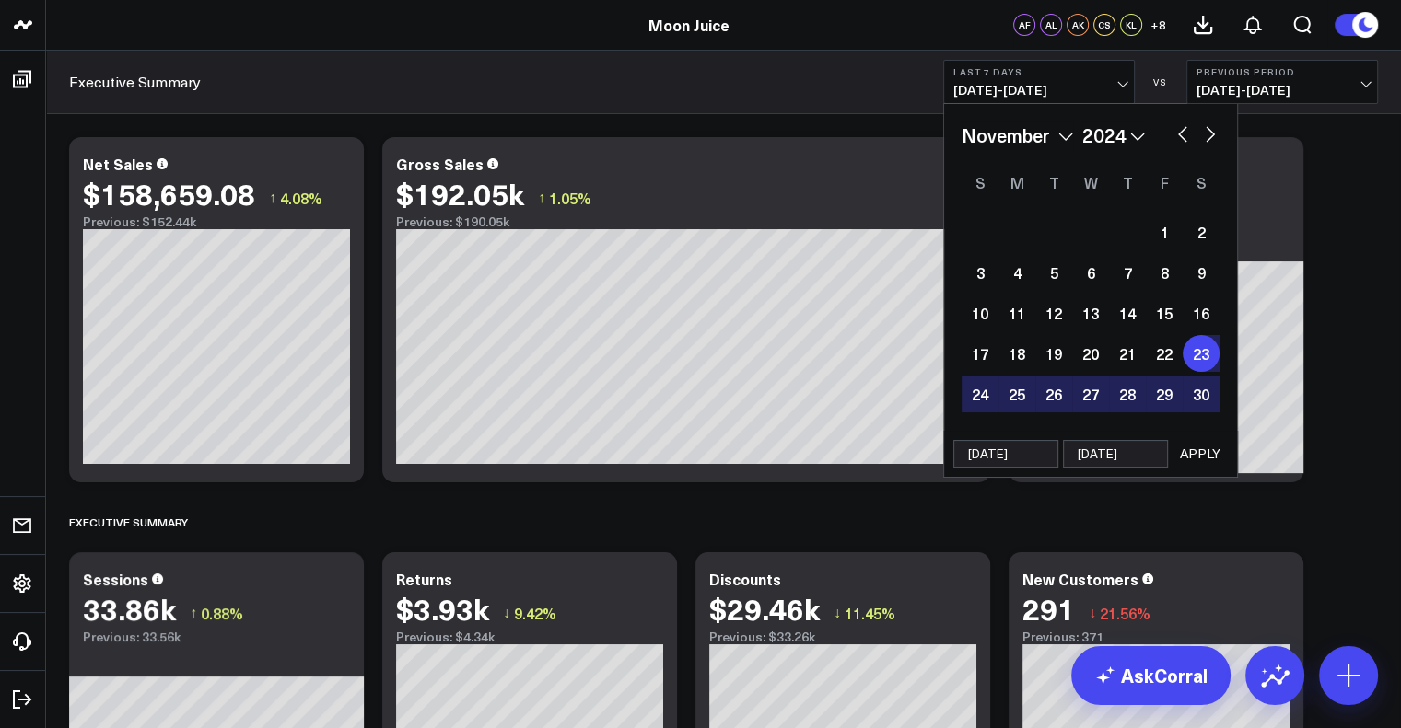
type input "[DATE]"
click at [1179, 452] on button "APPLY" at bounding box center [1199, 454] width 55 height 28
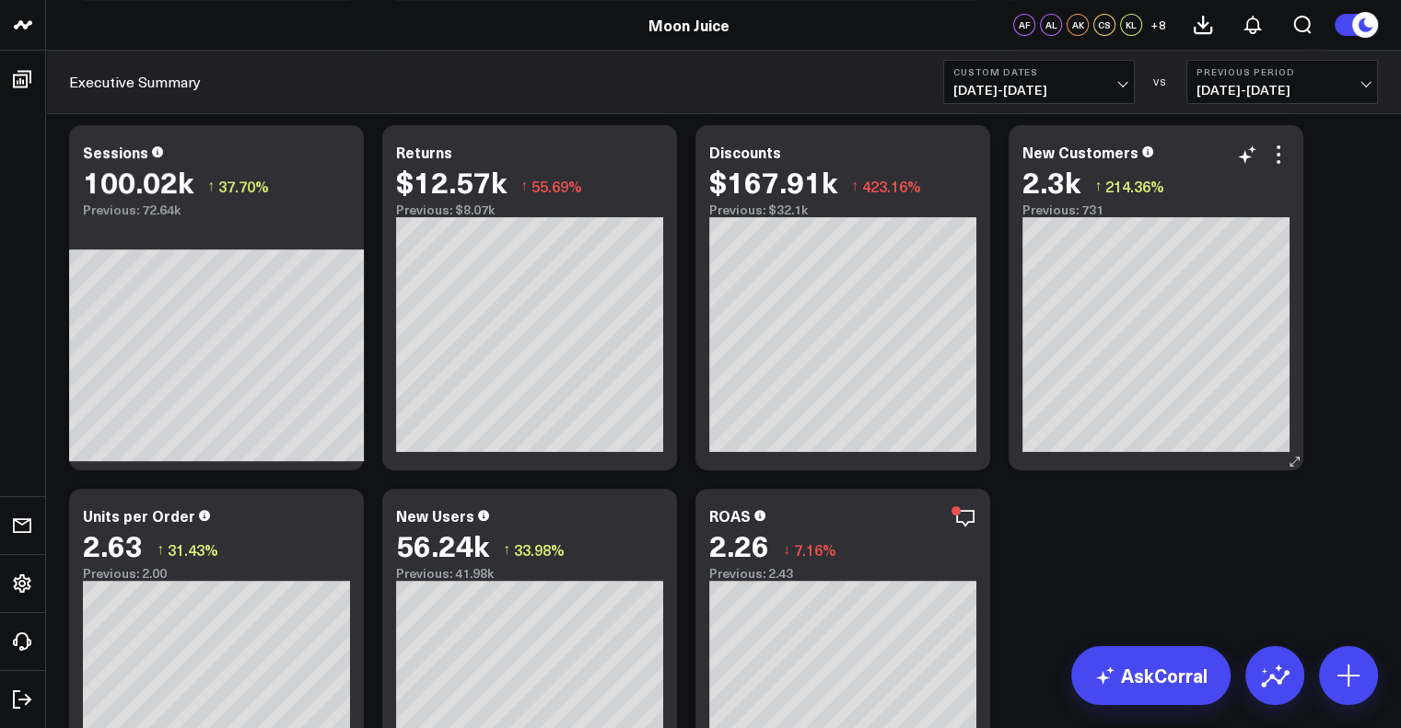
scroll to position [214, 0]
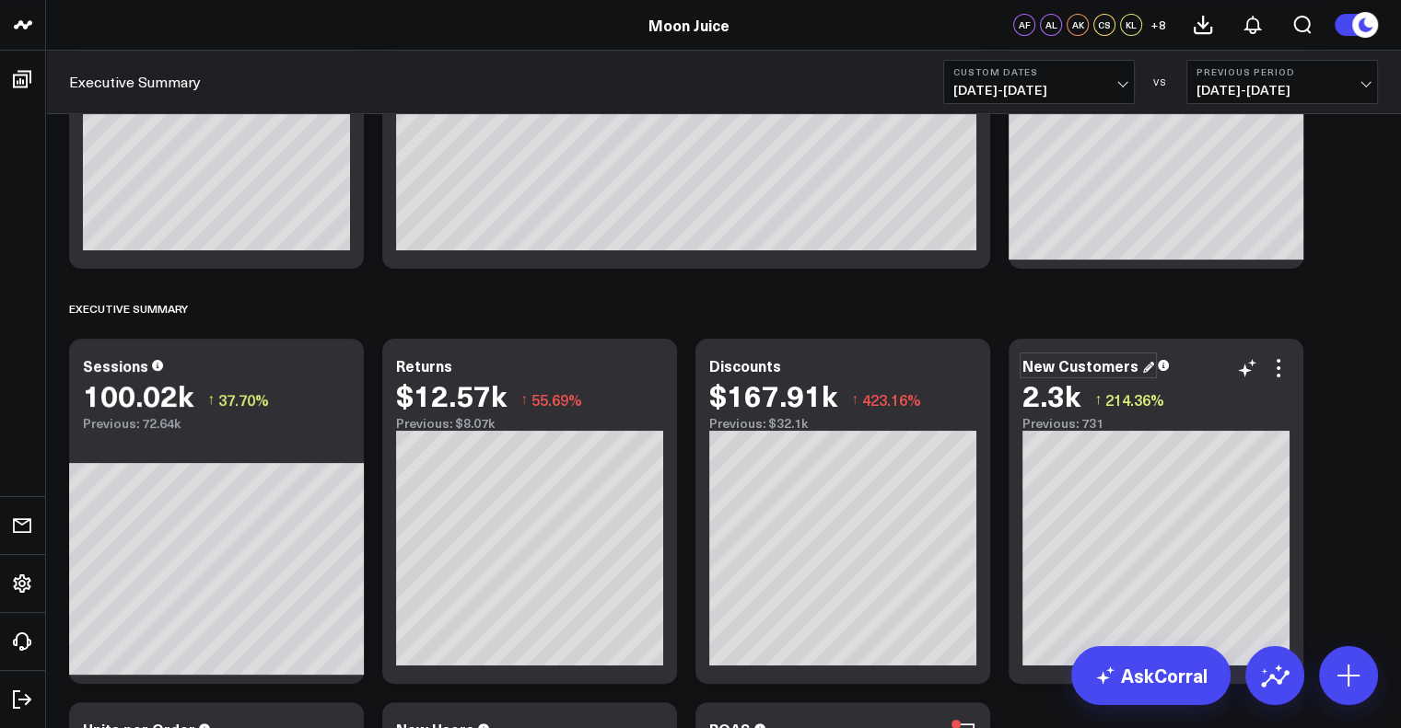
click at [1097, 367] on div "New Customers" at bounding box center [1088, 365] width 132 height 20
click at [1280, 375] on icon at bounding box center [1278, 368] width 22 height 22
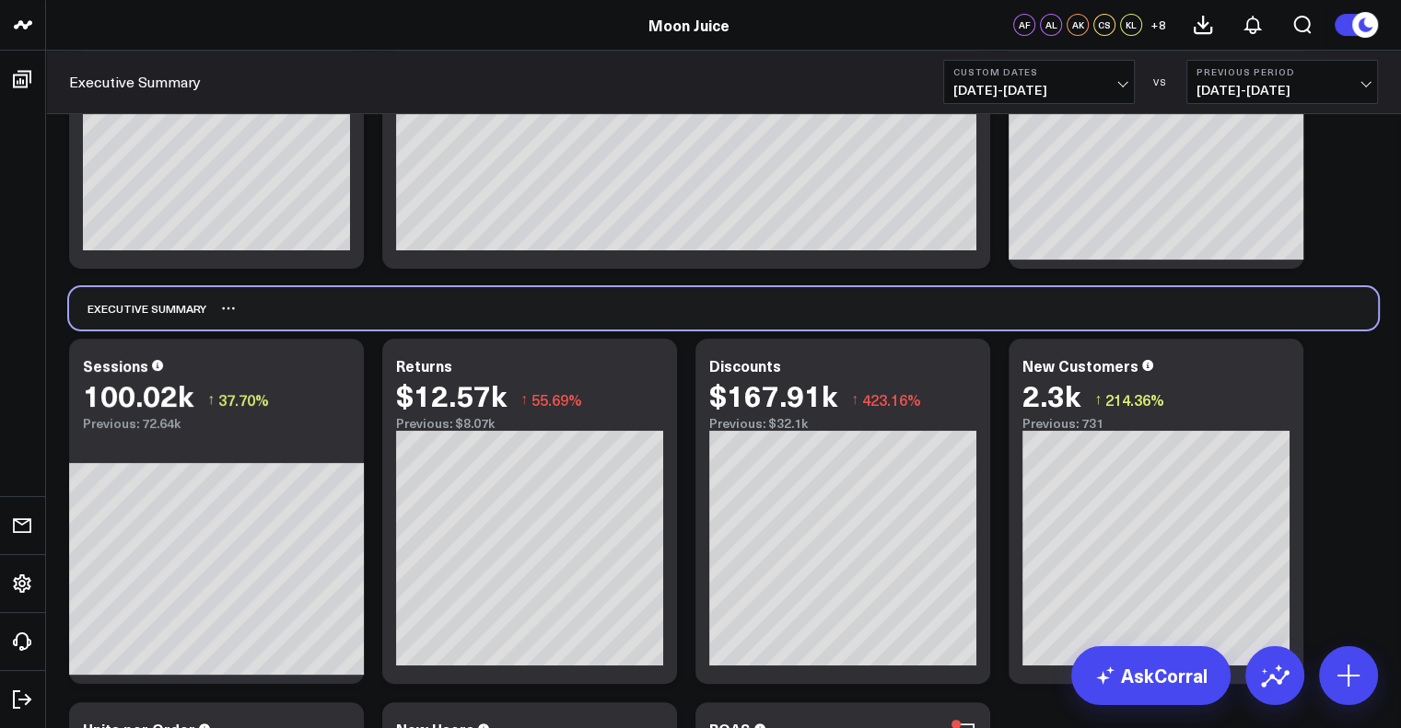
click at [1334, 295] on div "Executive Summary" at bounding box center [723, 308] width 1309 height 42
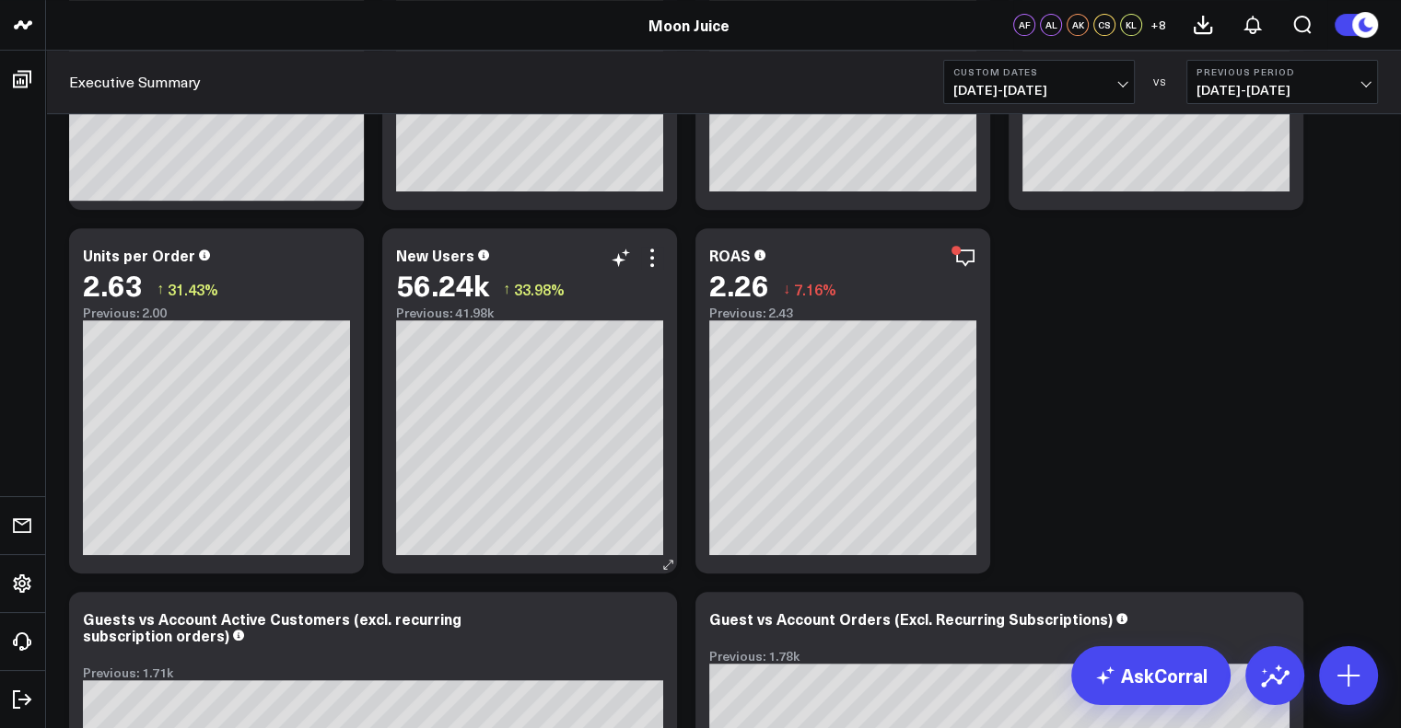
scroll to position [0, 0]
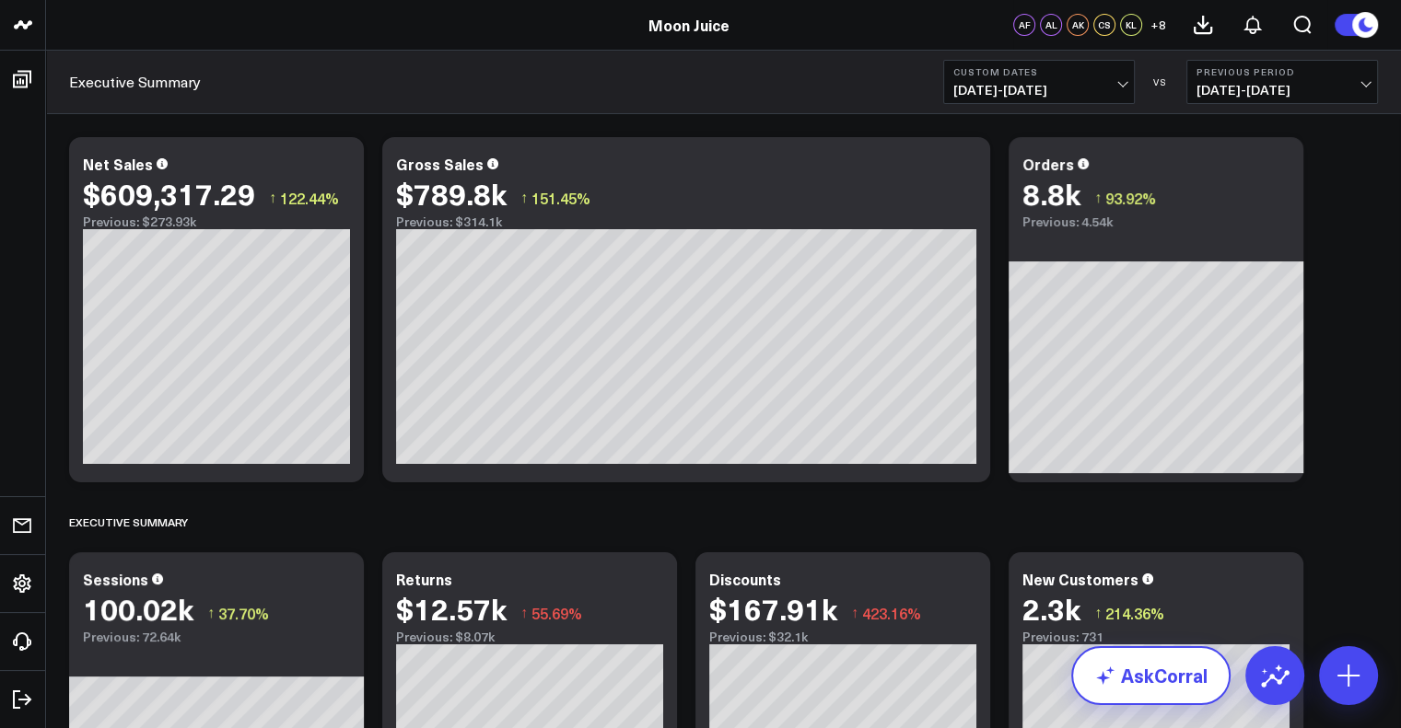
click at [1114, 677] on icon at bounding box center [1105, 676] width 22 height 22
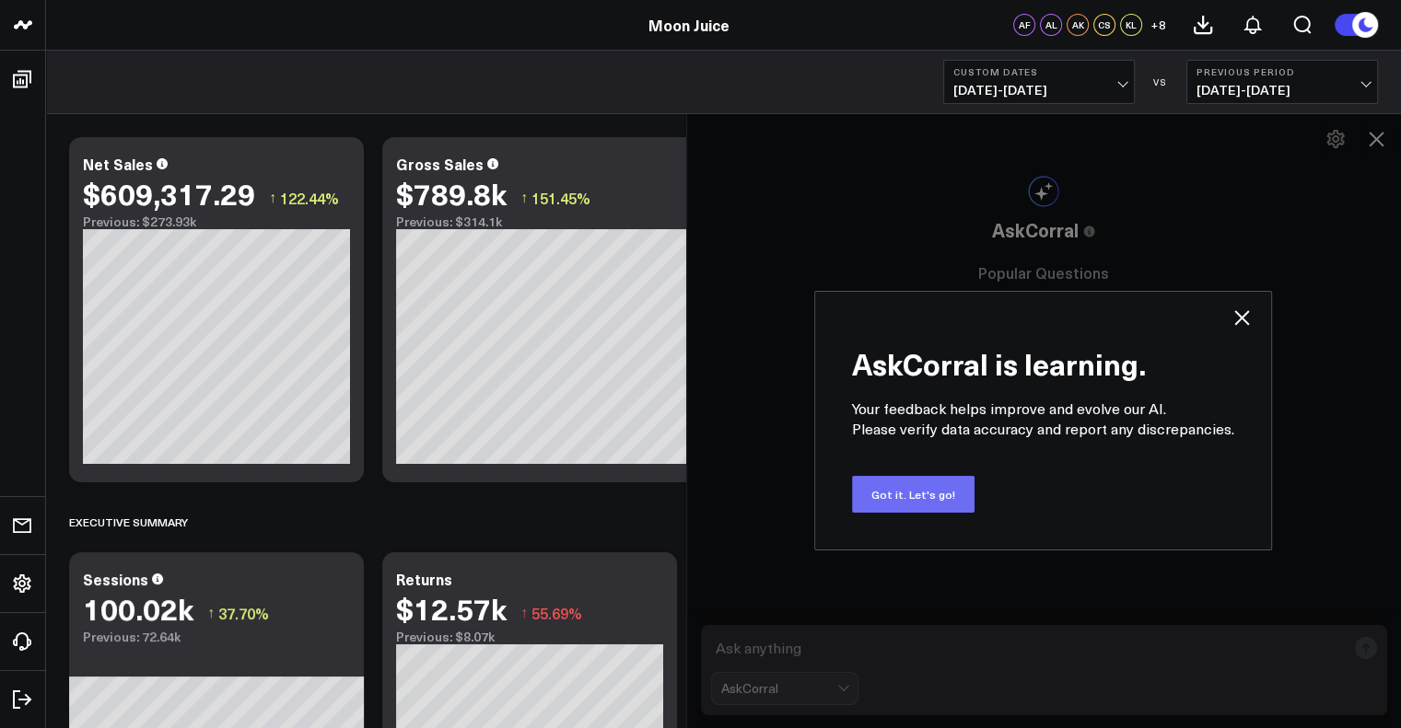
click at [906, 504] on button "Got it. Let's go!" at bounding box center [913, 494] width 122 height 37
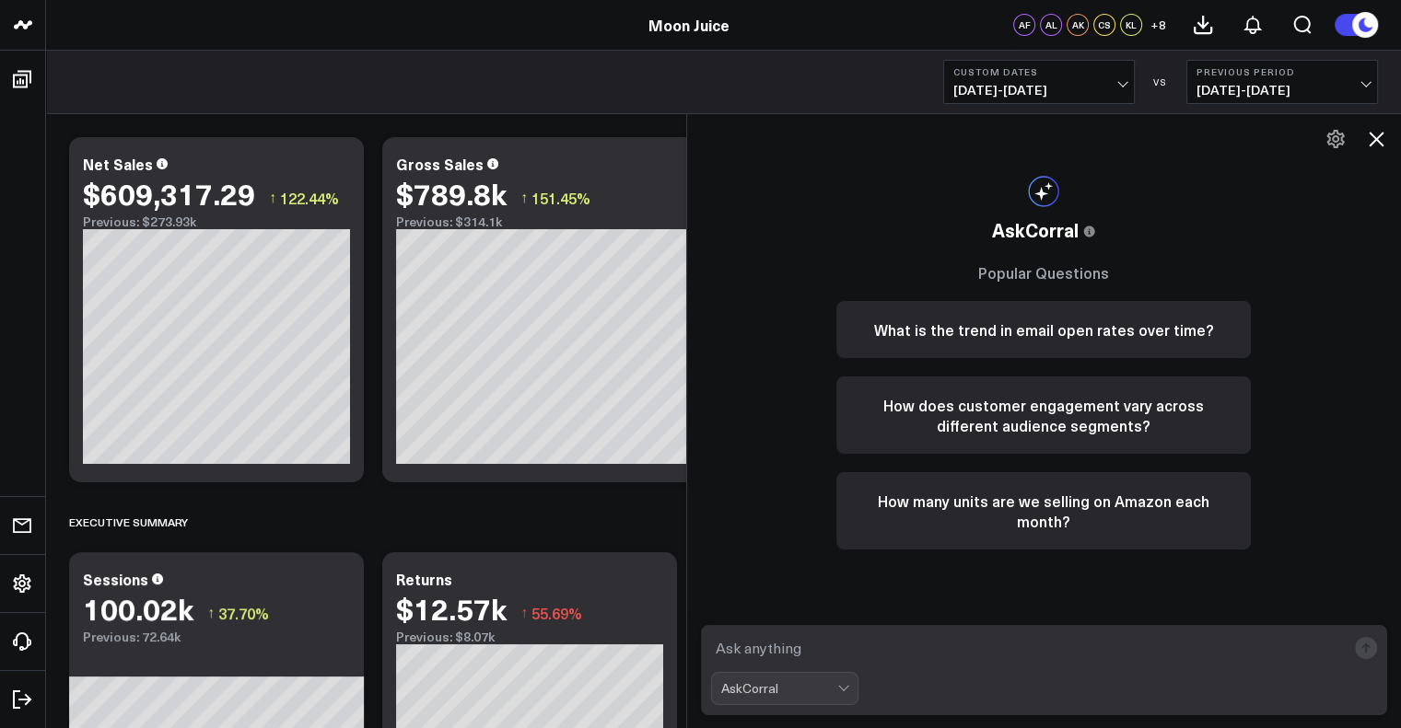
click at [813, 640] on textarea at bounding box center [1028, 648] width 635 height 33
type textarea "of the new customers acquired"
